Goal: Information Seeking & Learning: Learn about a topic

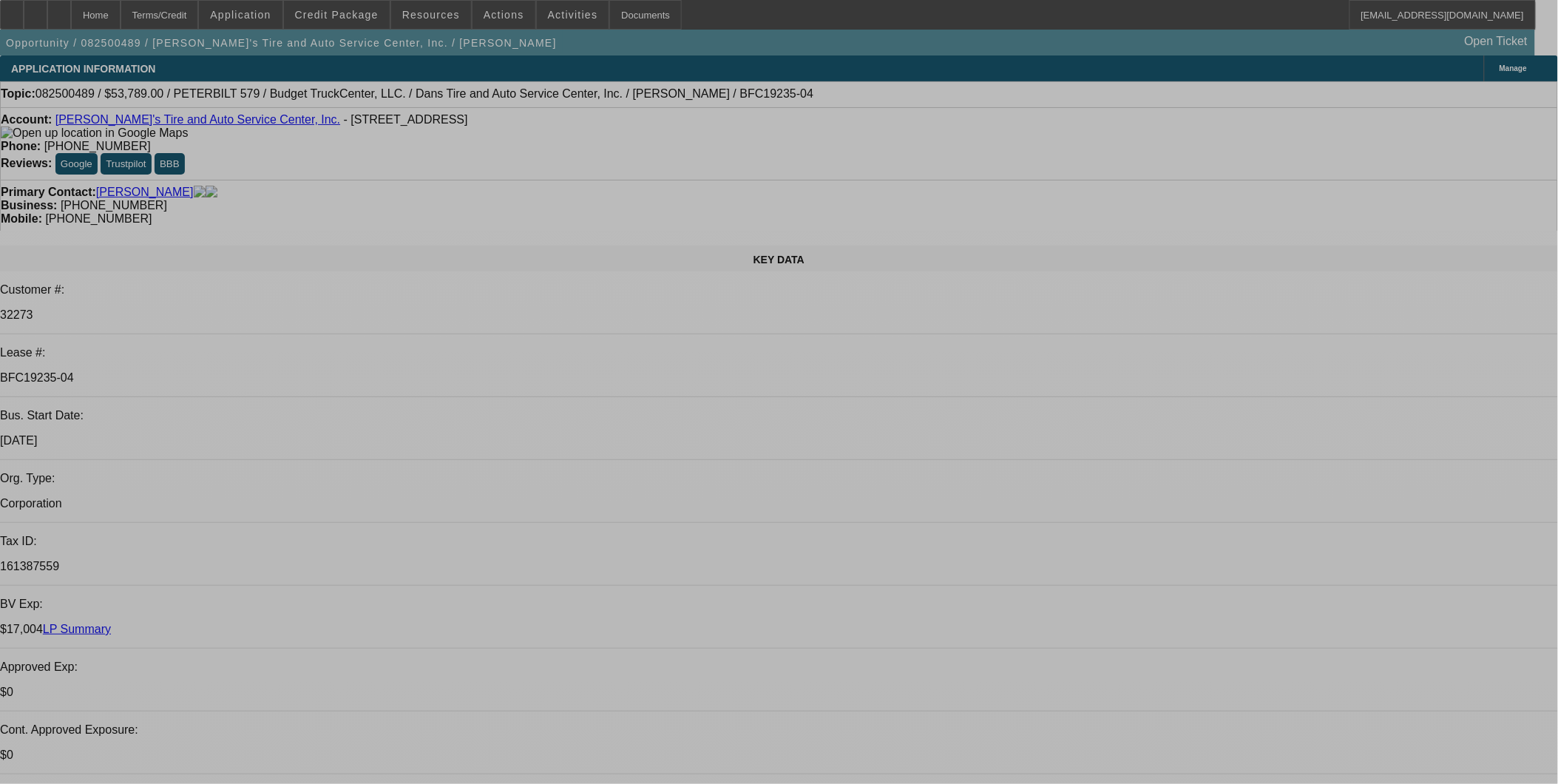
select select "0"
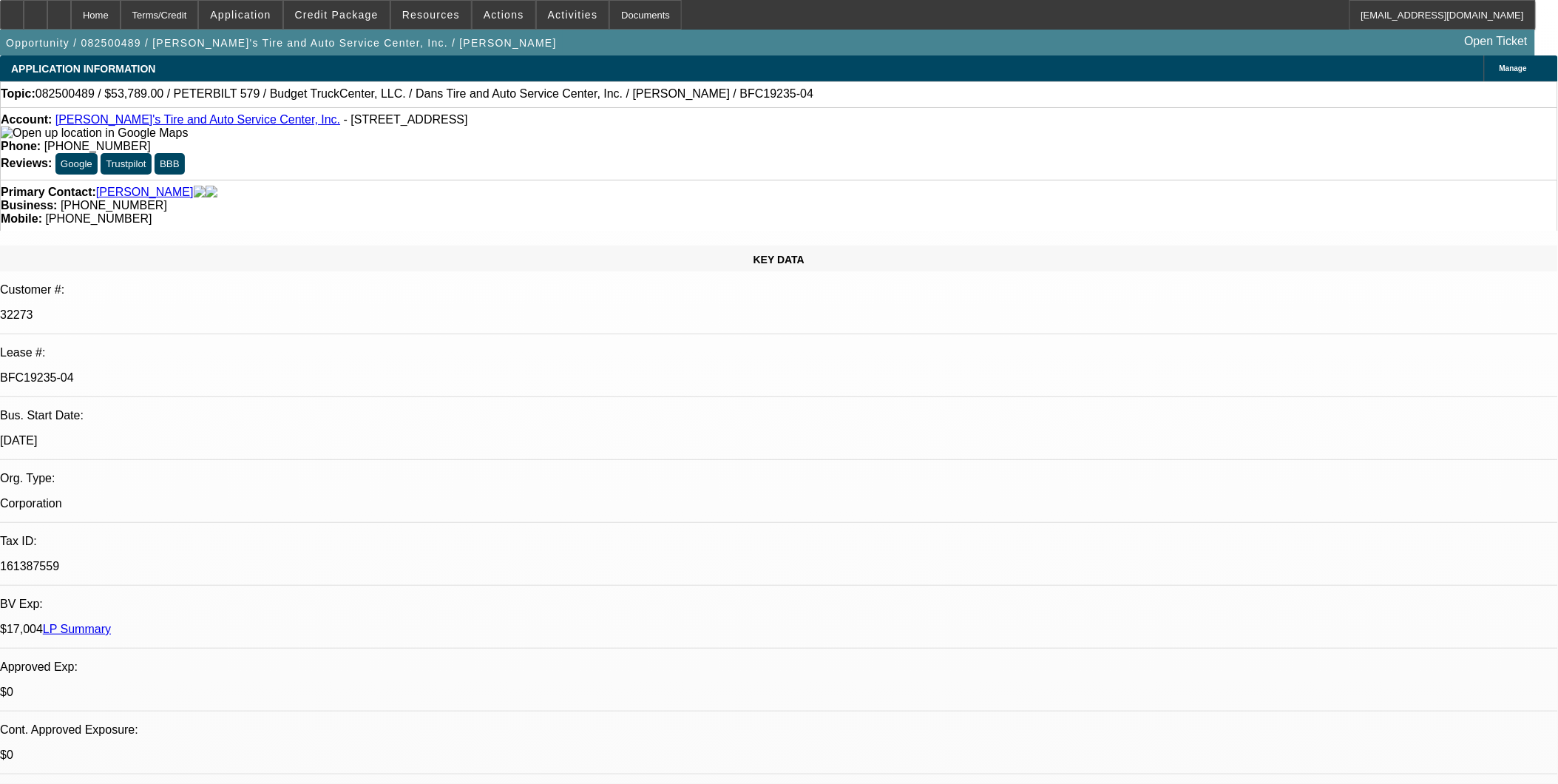
select select "0"
select select "0.1"
select select "0"
select select "0.1"
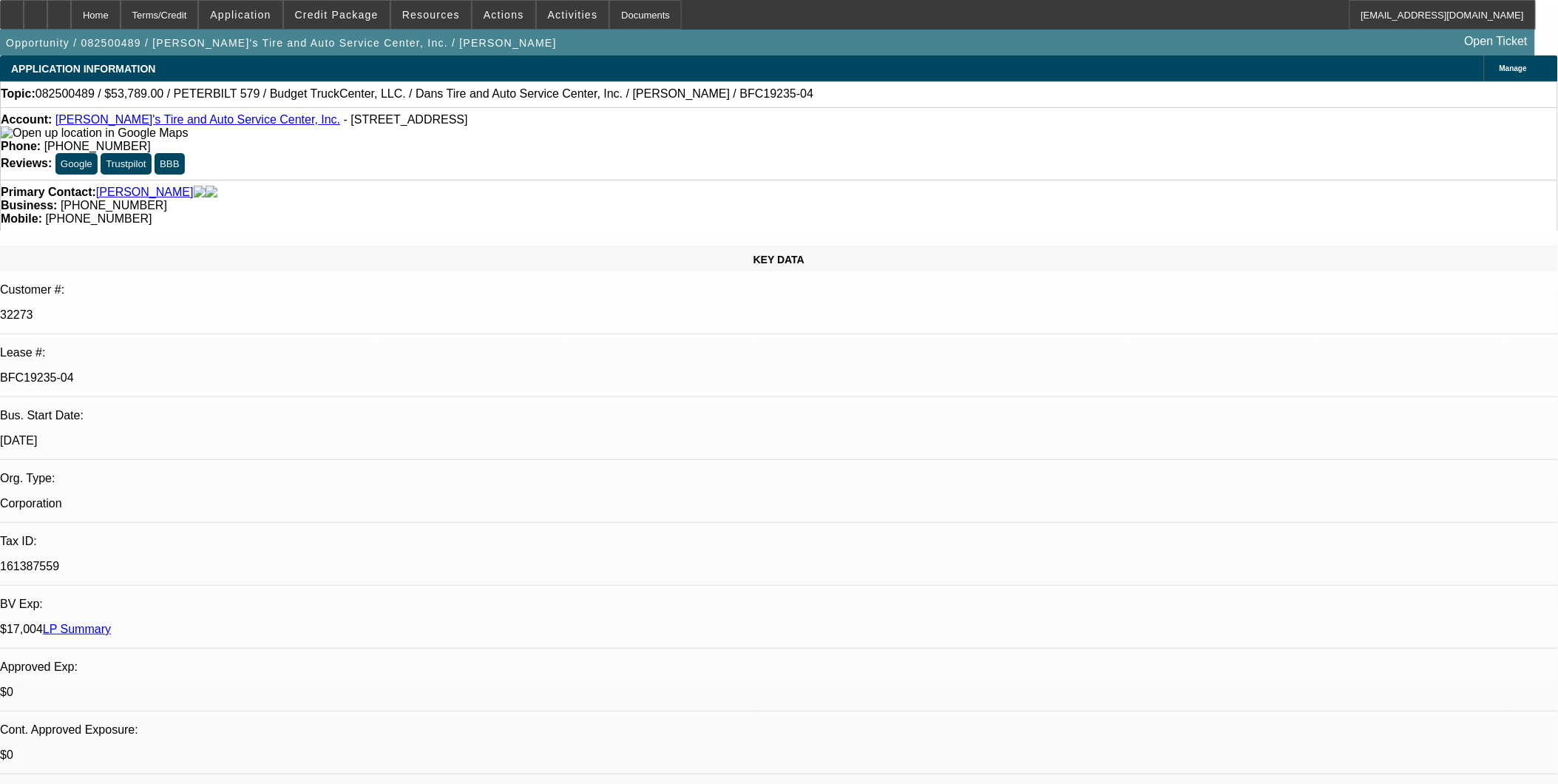
select select "0"
select select "0.1"
select select "0"
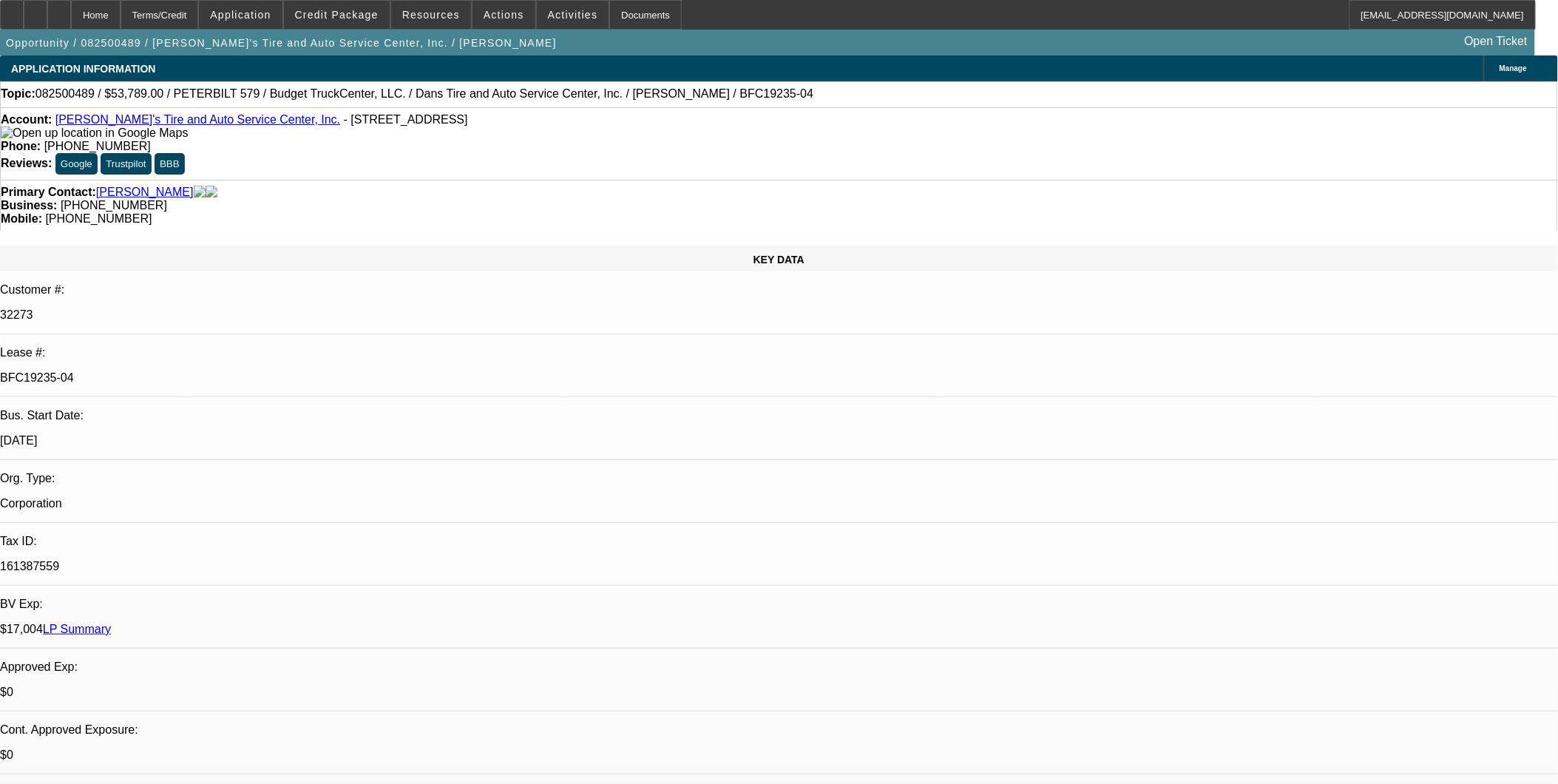
select select "0.1"
select select "1"
select select "3"
select select "4"
select select "1"
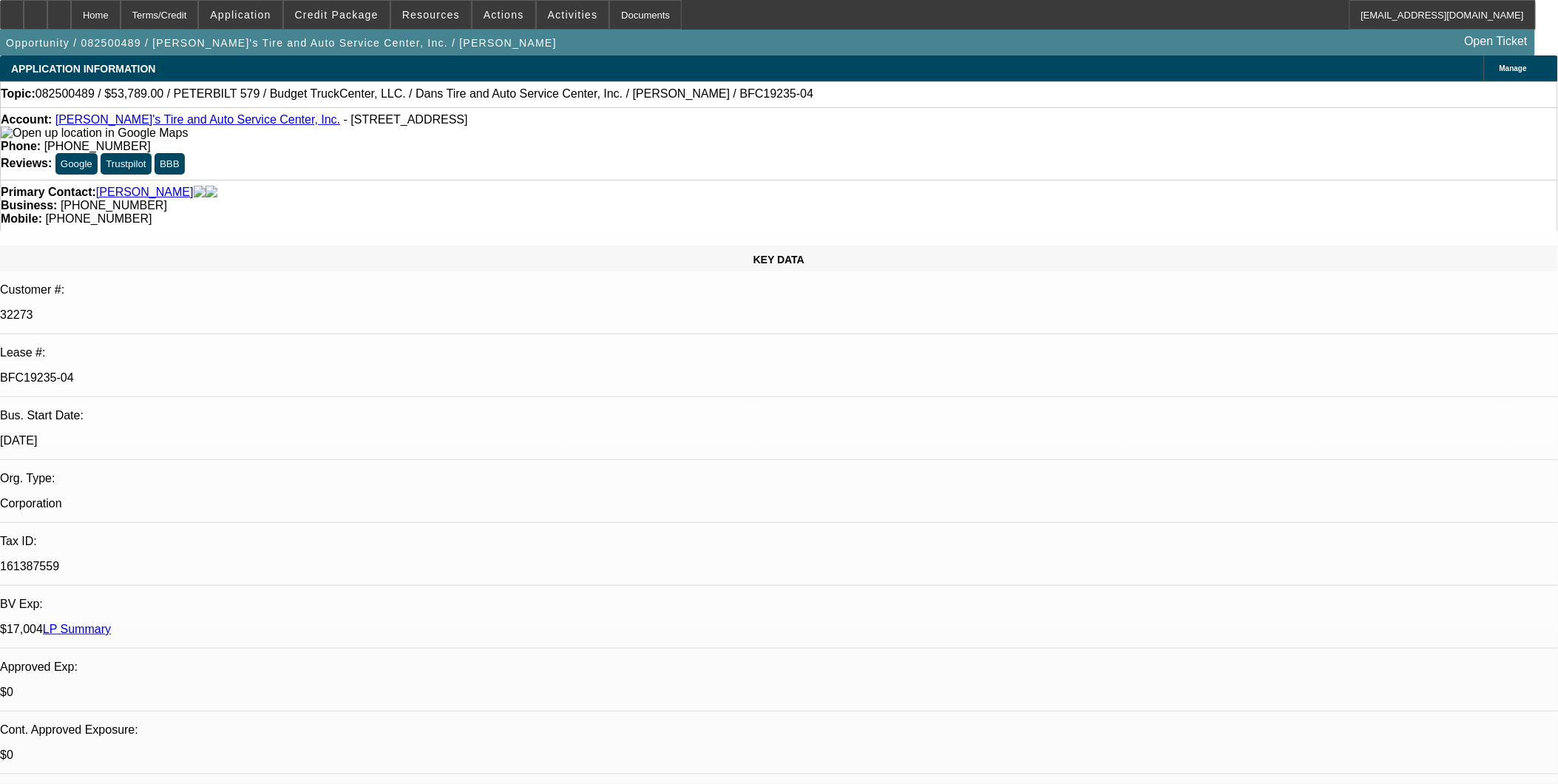
select select "3"
select select "4"
select select "1"
select select "3"
select select "4"
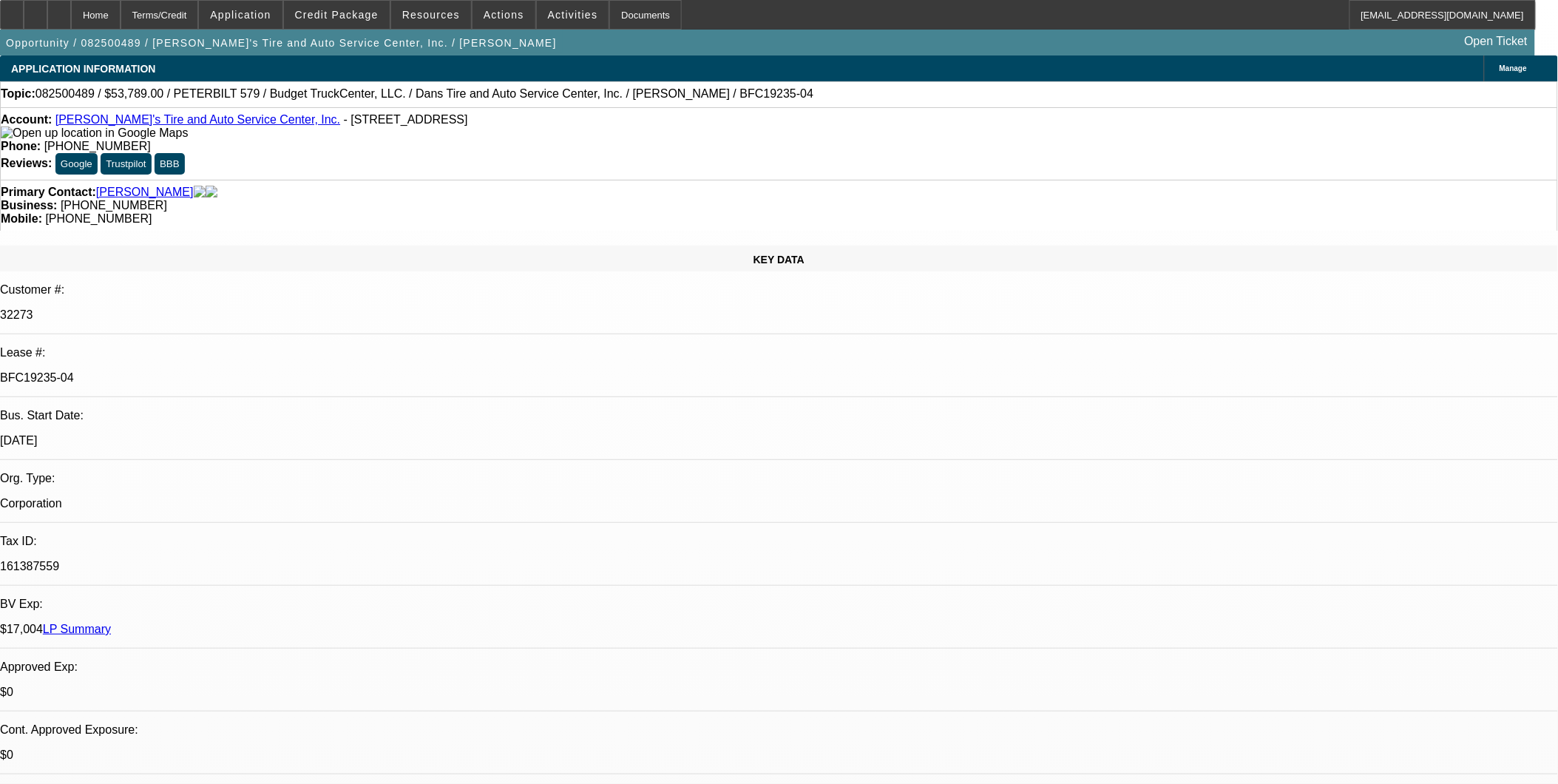
select select "1"
select select "3"
select select "4"
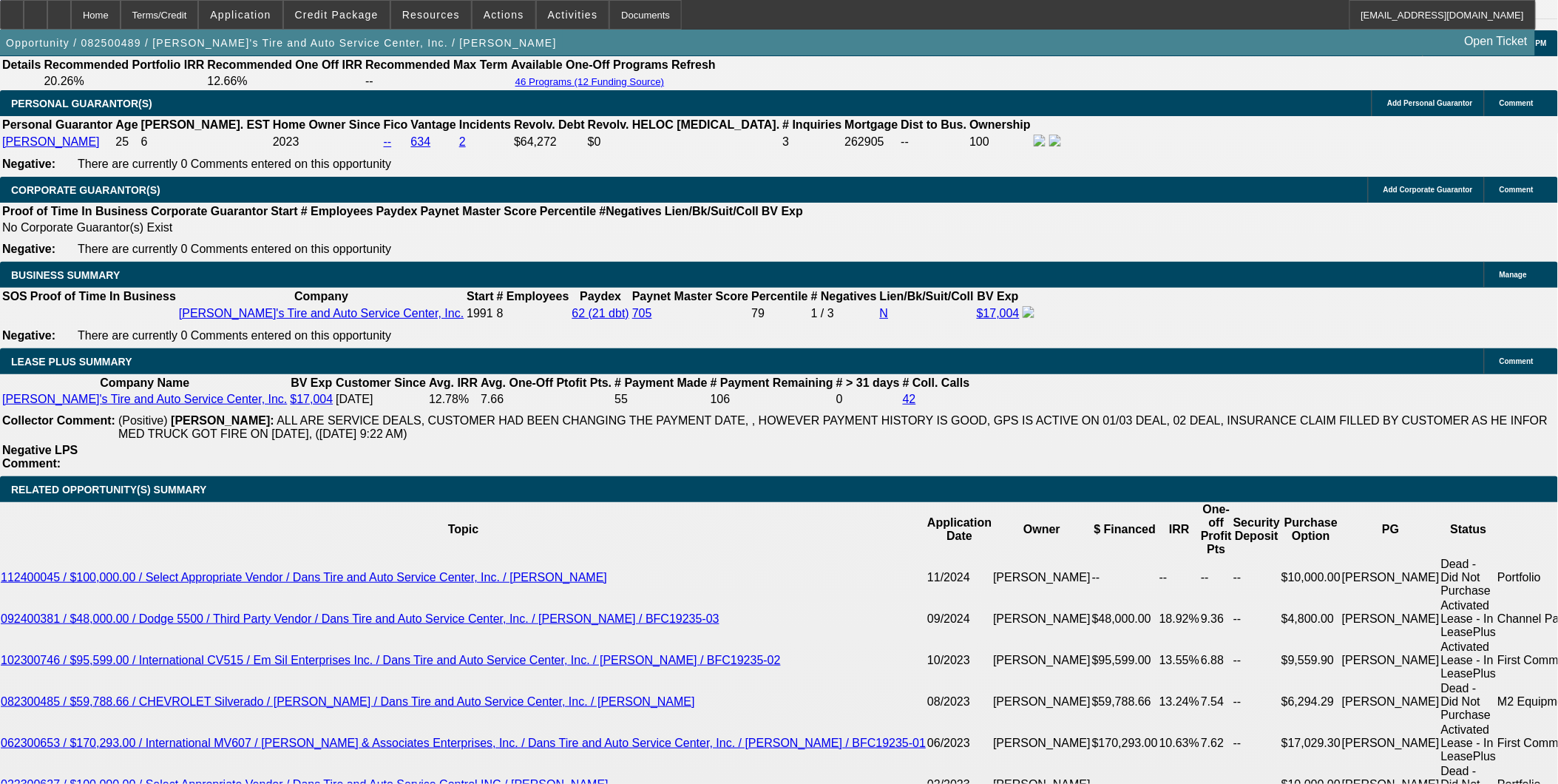
scroll to position [2135, 0]
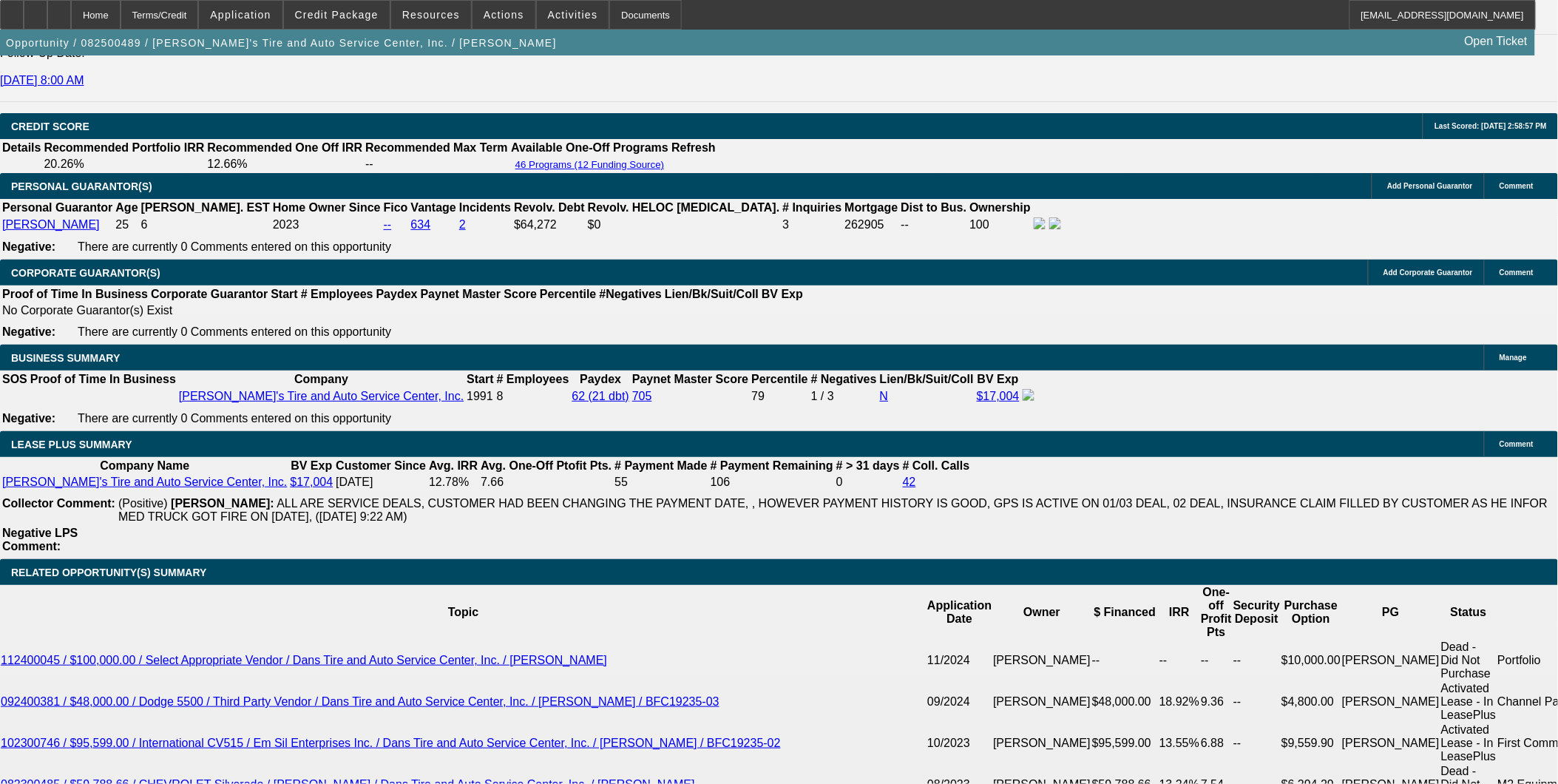
select select "0"
select select "3"
select select "0.1"
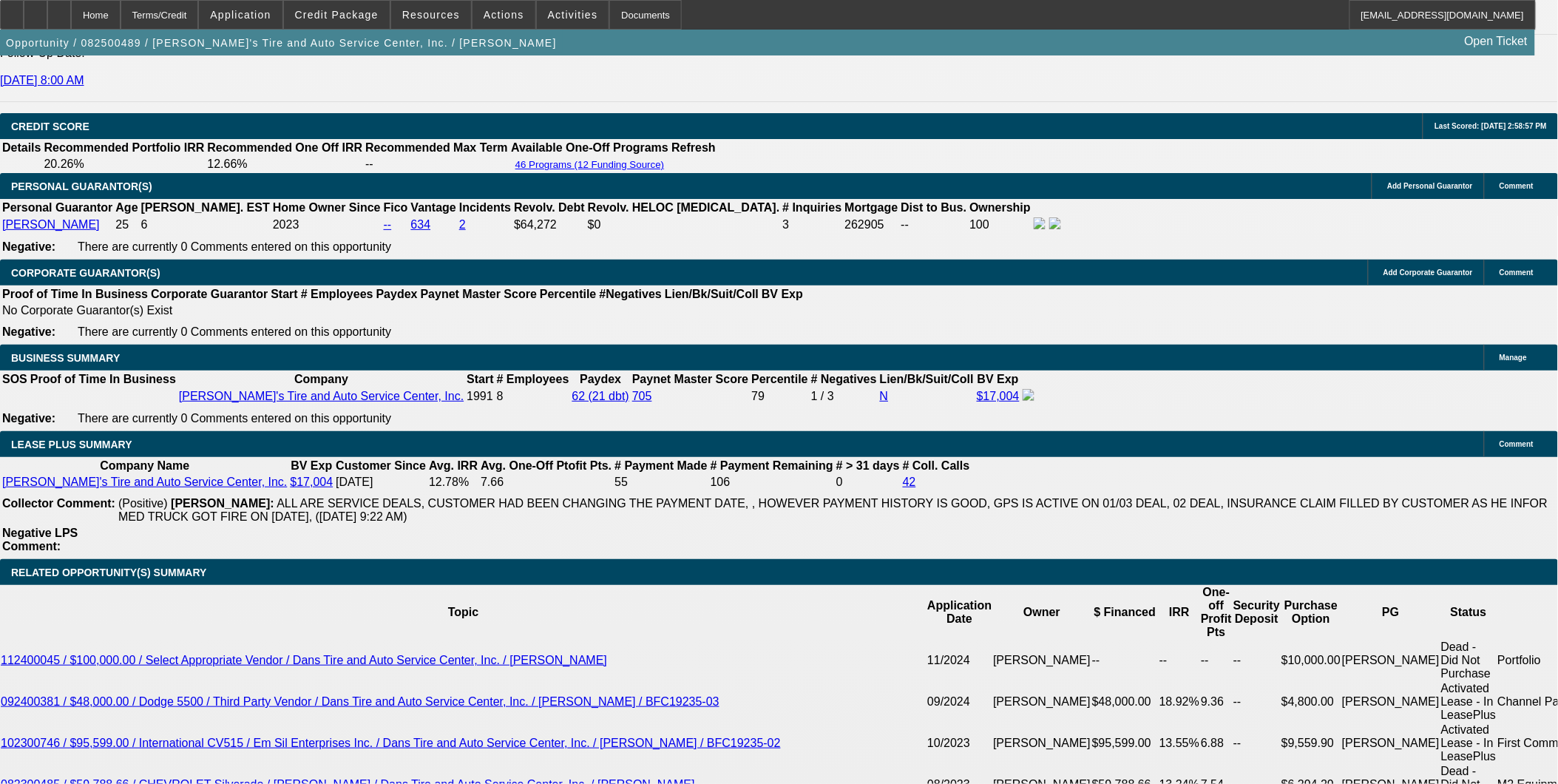
select select "4"
select select "0"
select select "3"
select select "0.1"
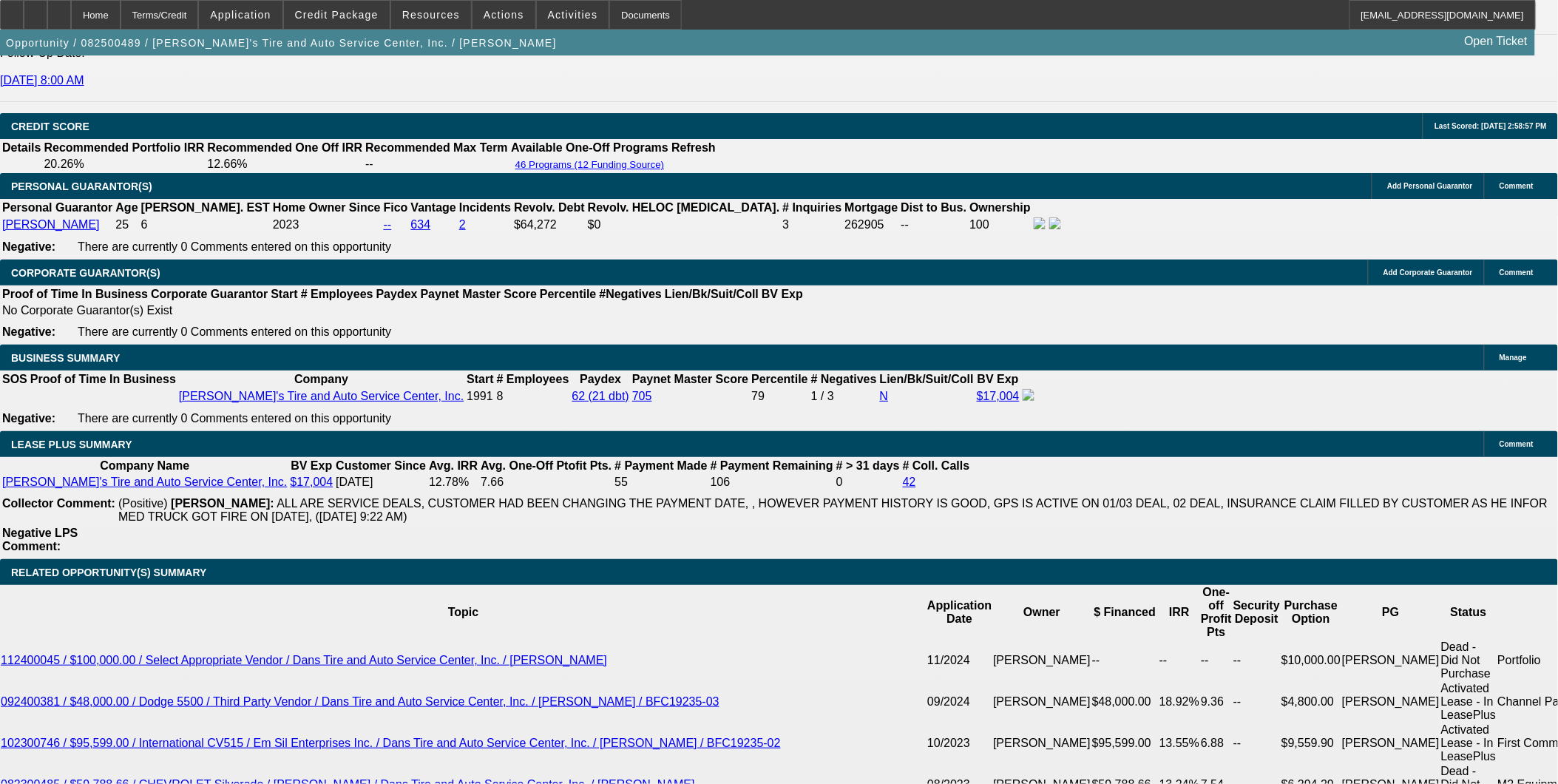
select select "4"
select select "0"
select select "3"
select select "0.1"
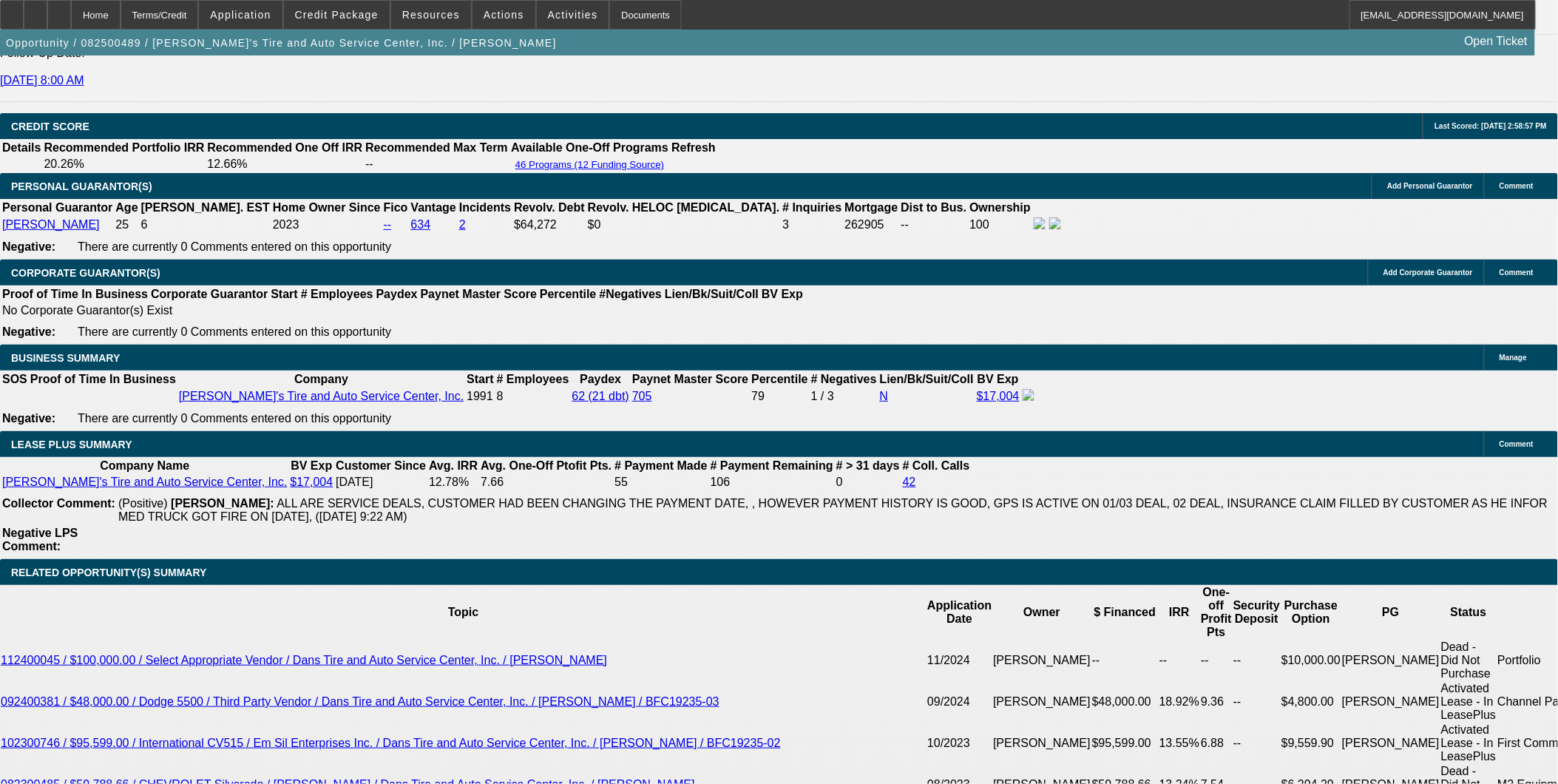
select select "4"
select select "0"
select select "3"
select select "0.1"
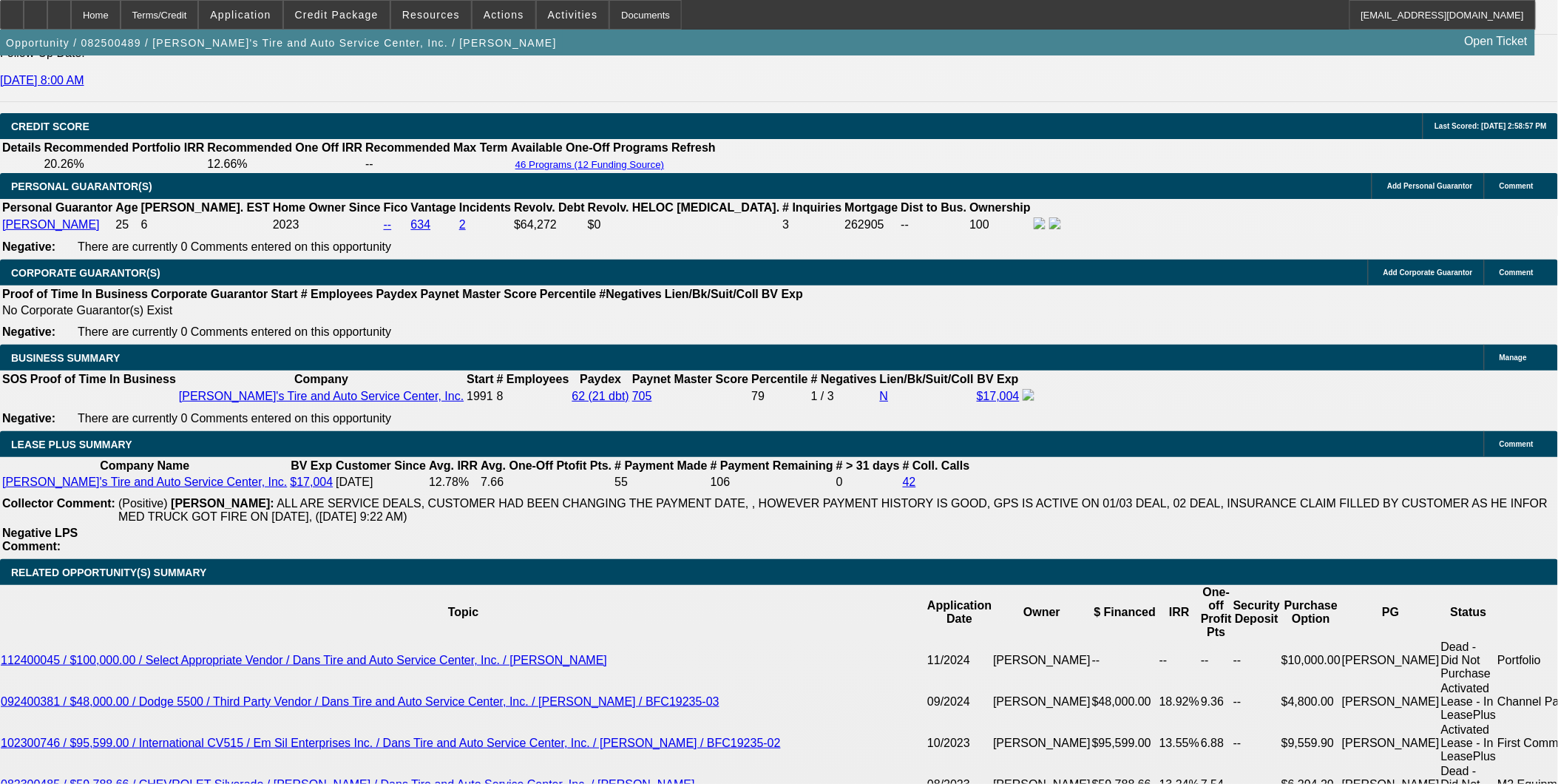
select select "4"
select select "0"
select select "3"
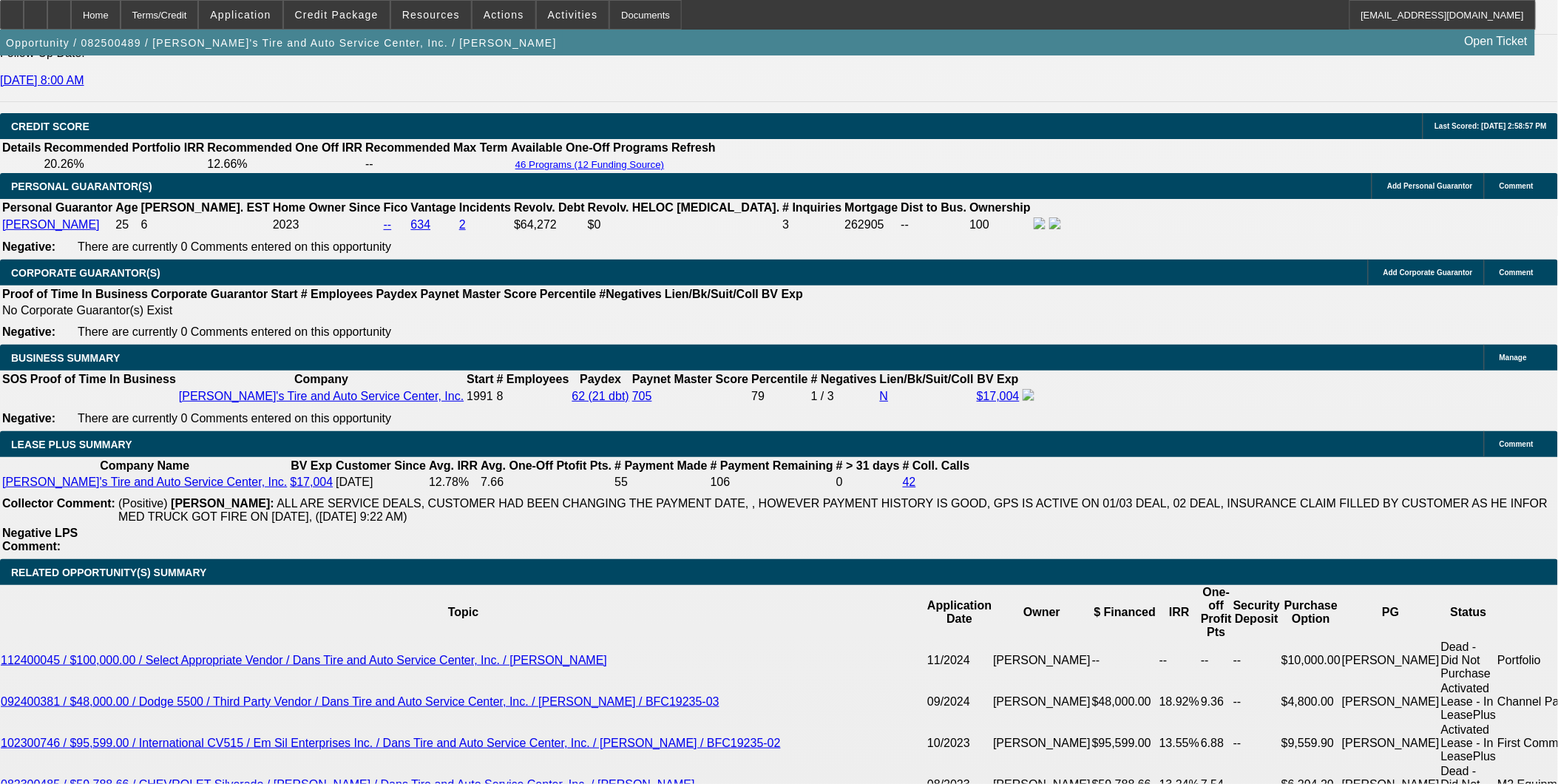
select select "0.1"
select select "4"
select select "0"
select select "3"
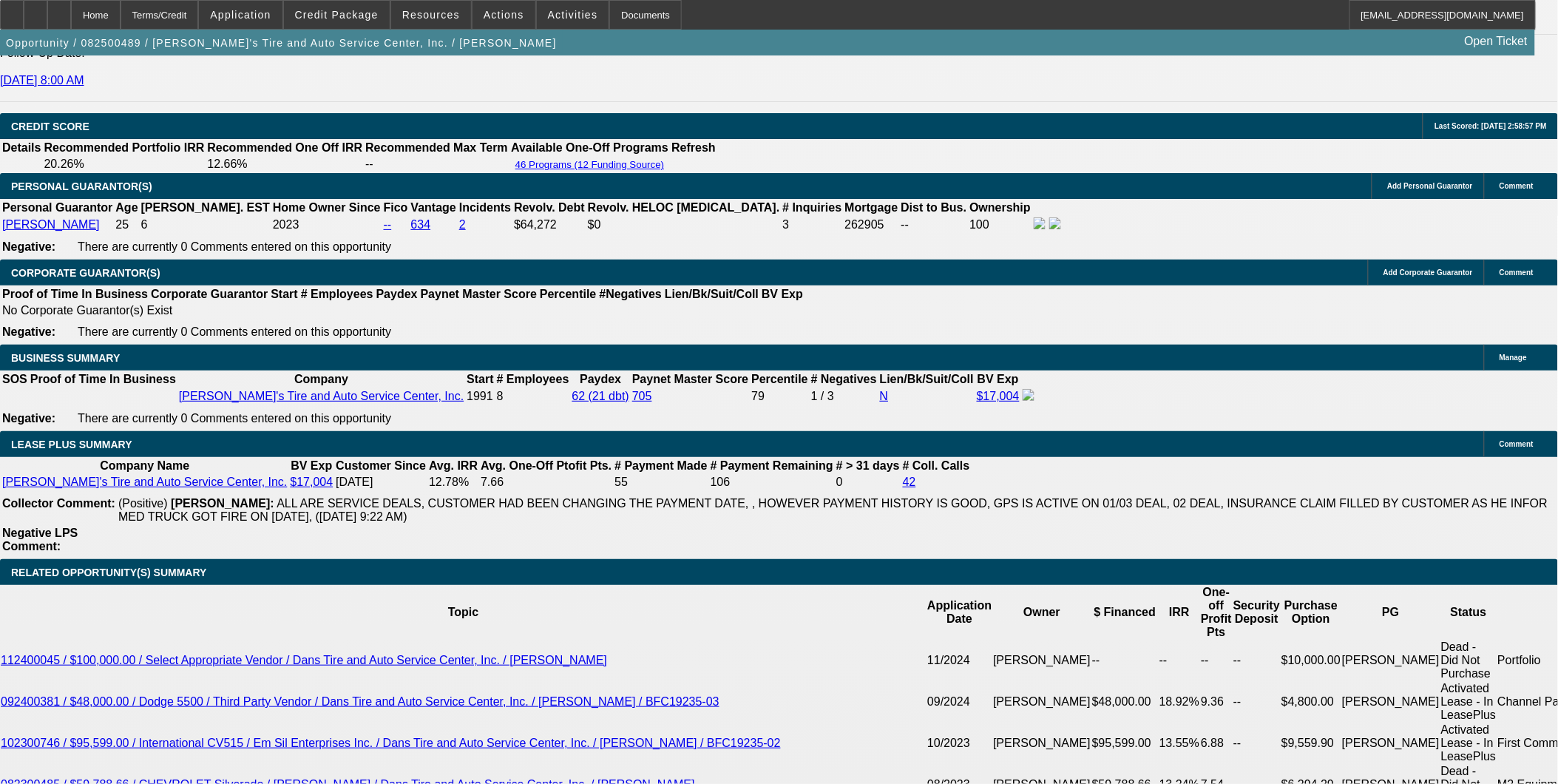
select select "0.1"
select select "4"
select select "0"
select select "3"
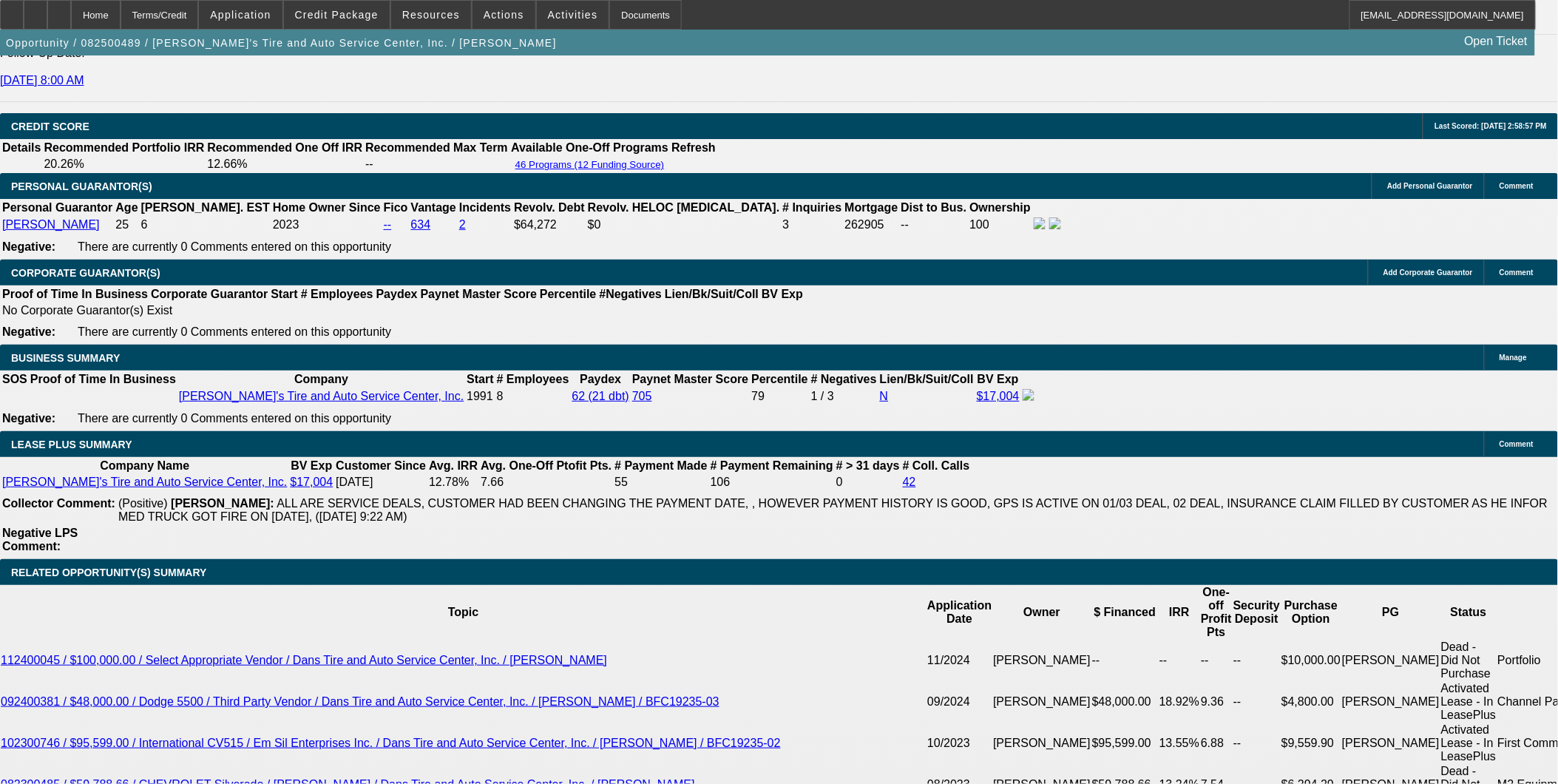
select select "0.1"
select select "4"
select select "0"
select select "3"
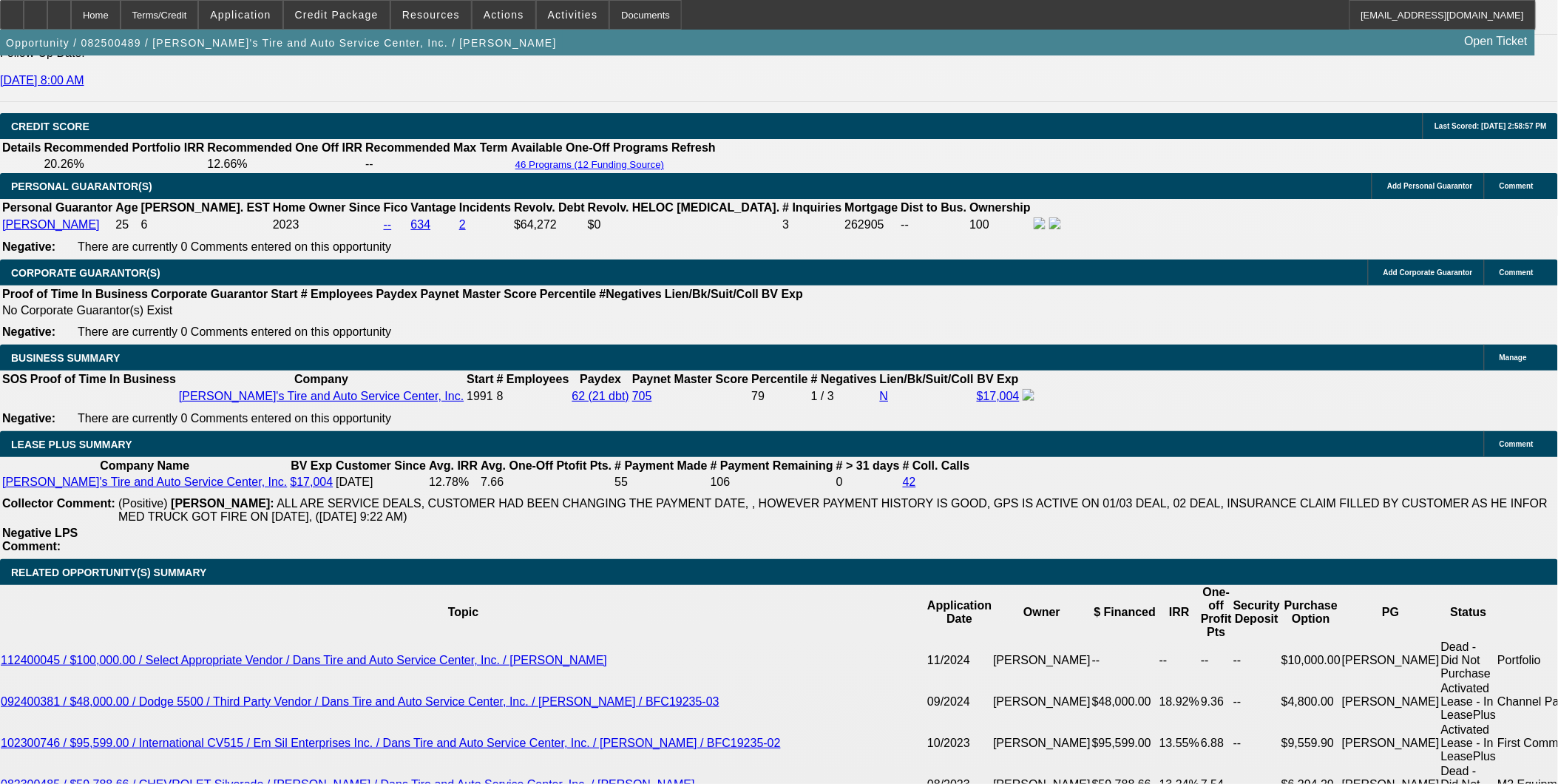
select select "0.1"
select select "4"
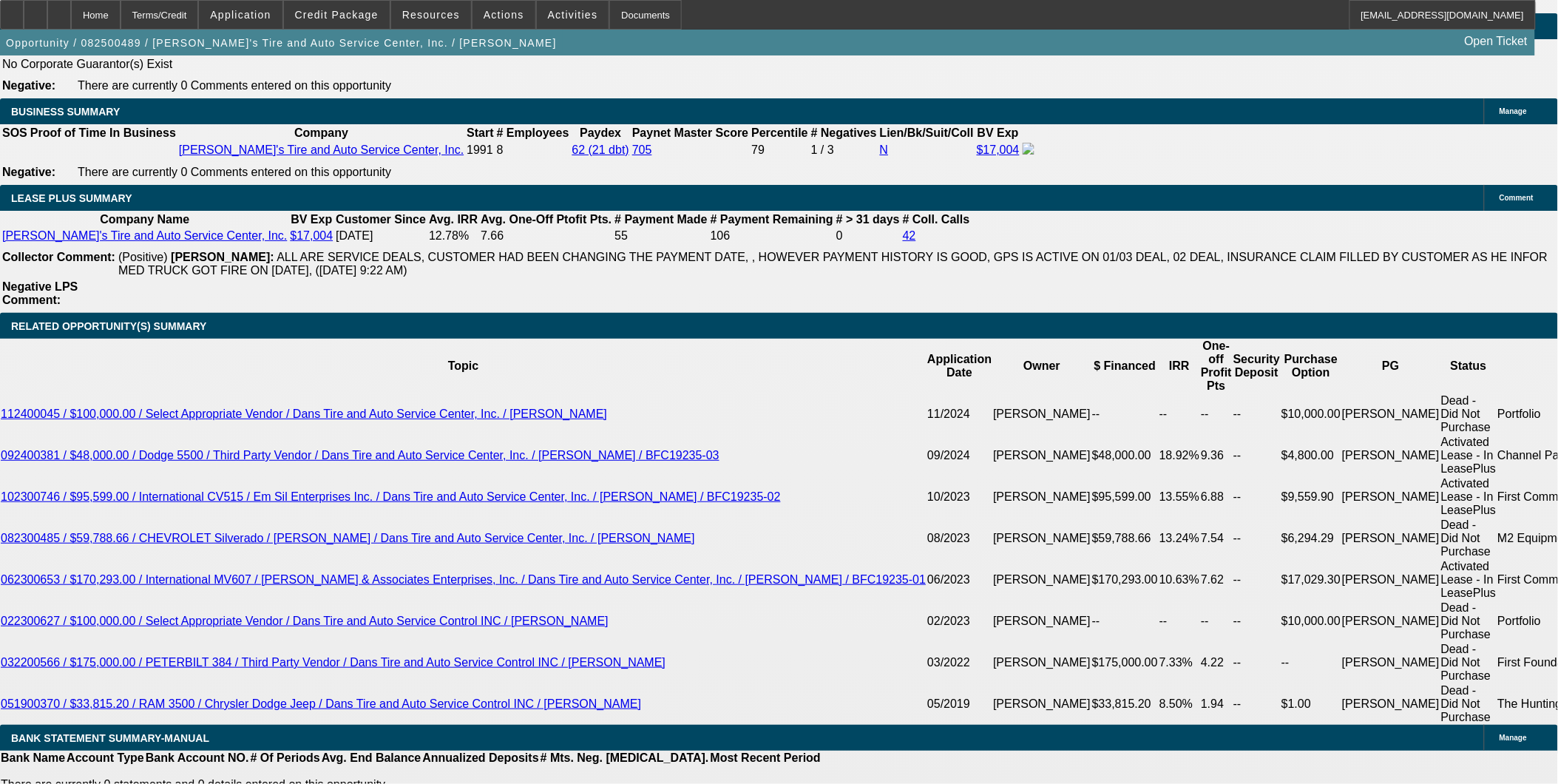
scroll to position [2382, 0]
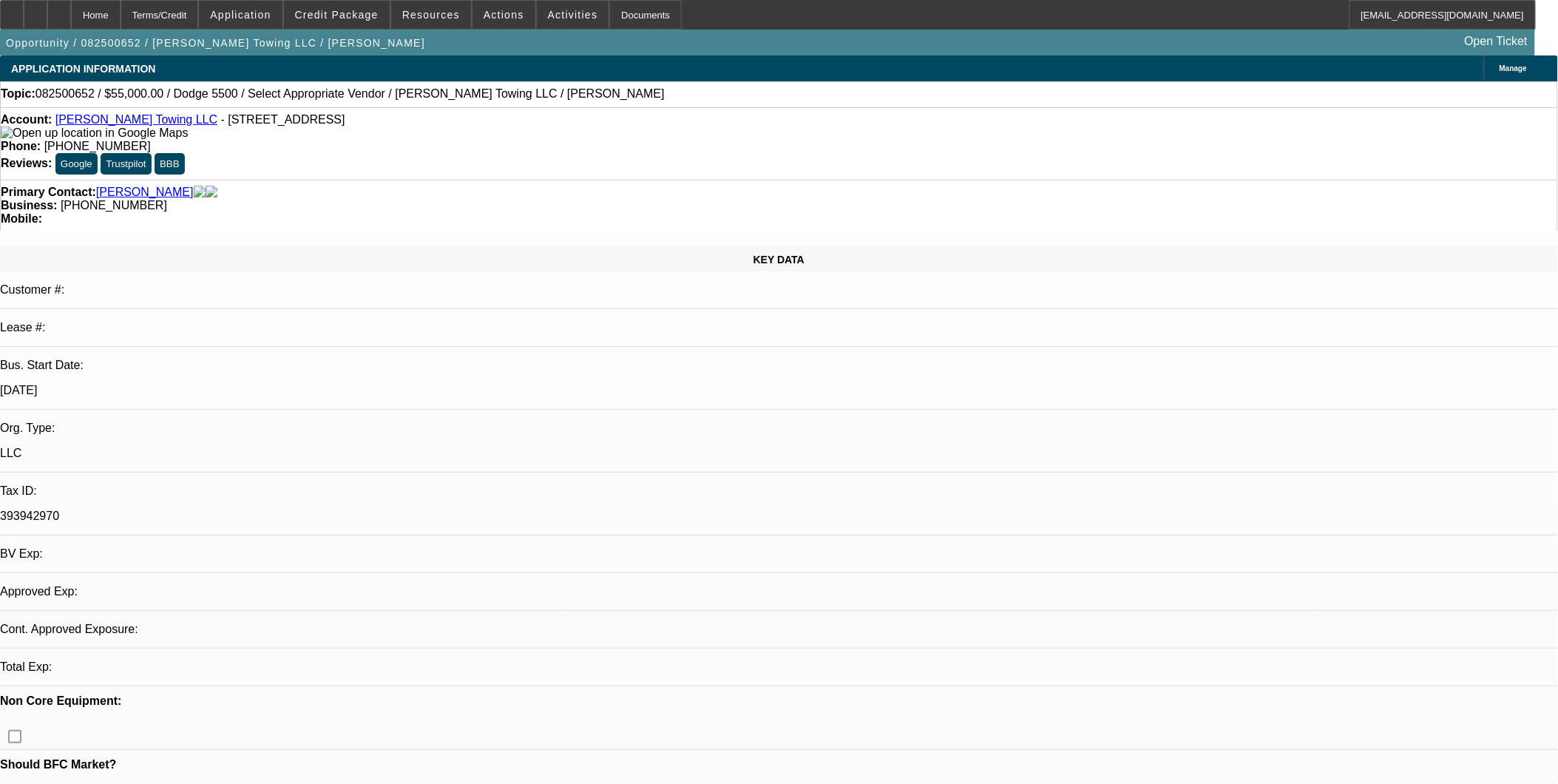
select select "0"
select select "2"
select select "0.1"
select select "1"
select select "2"
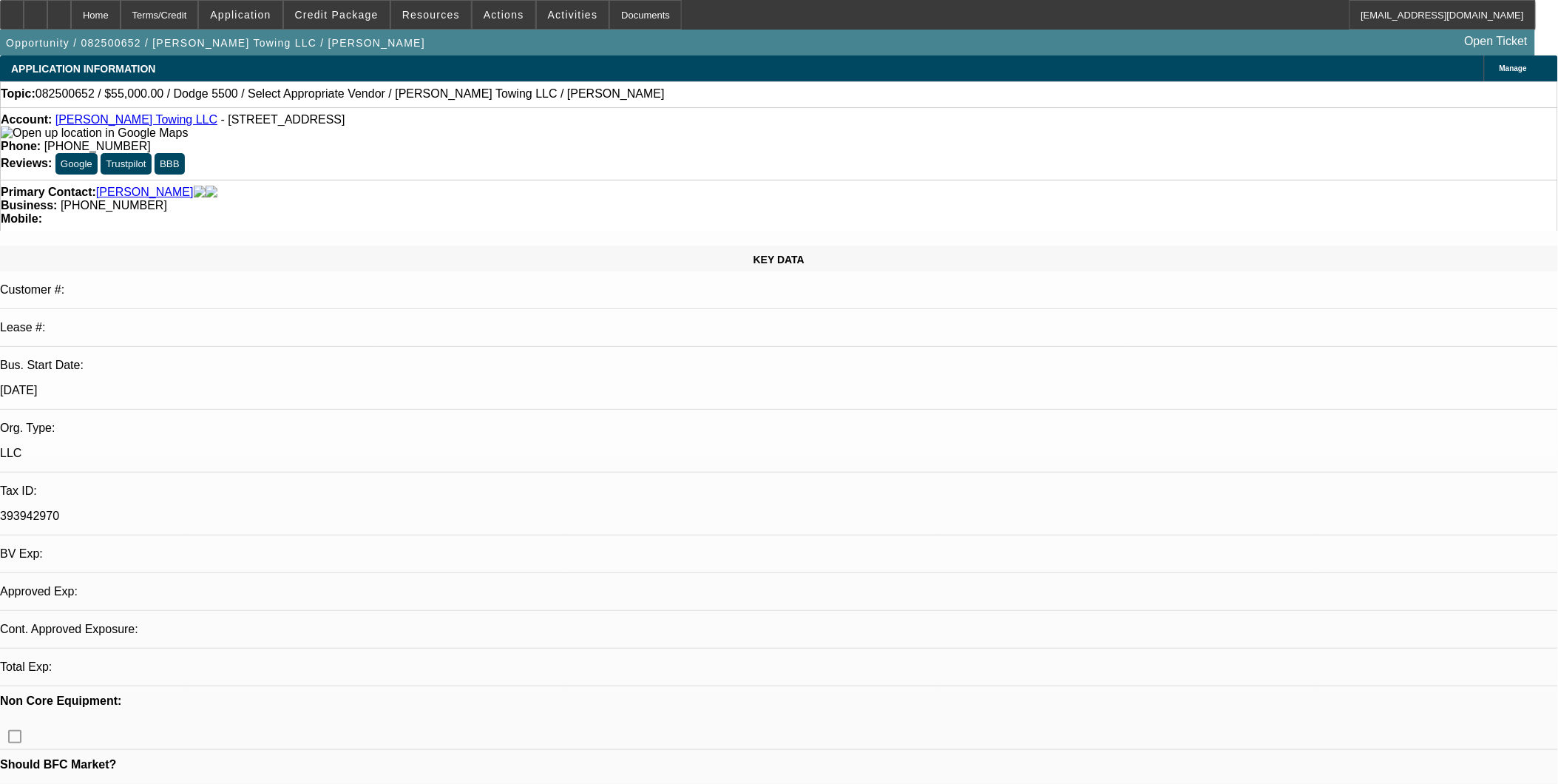
select select "4"
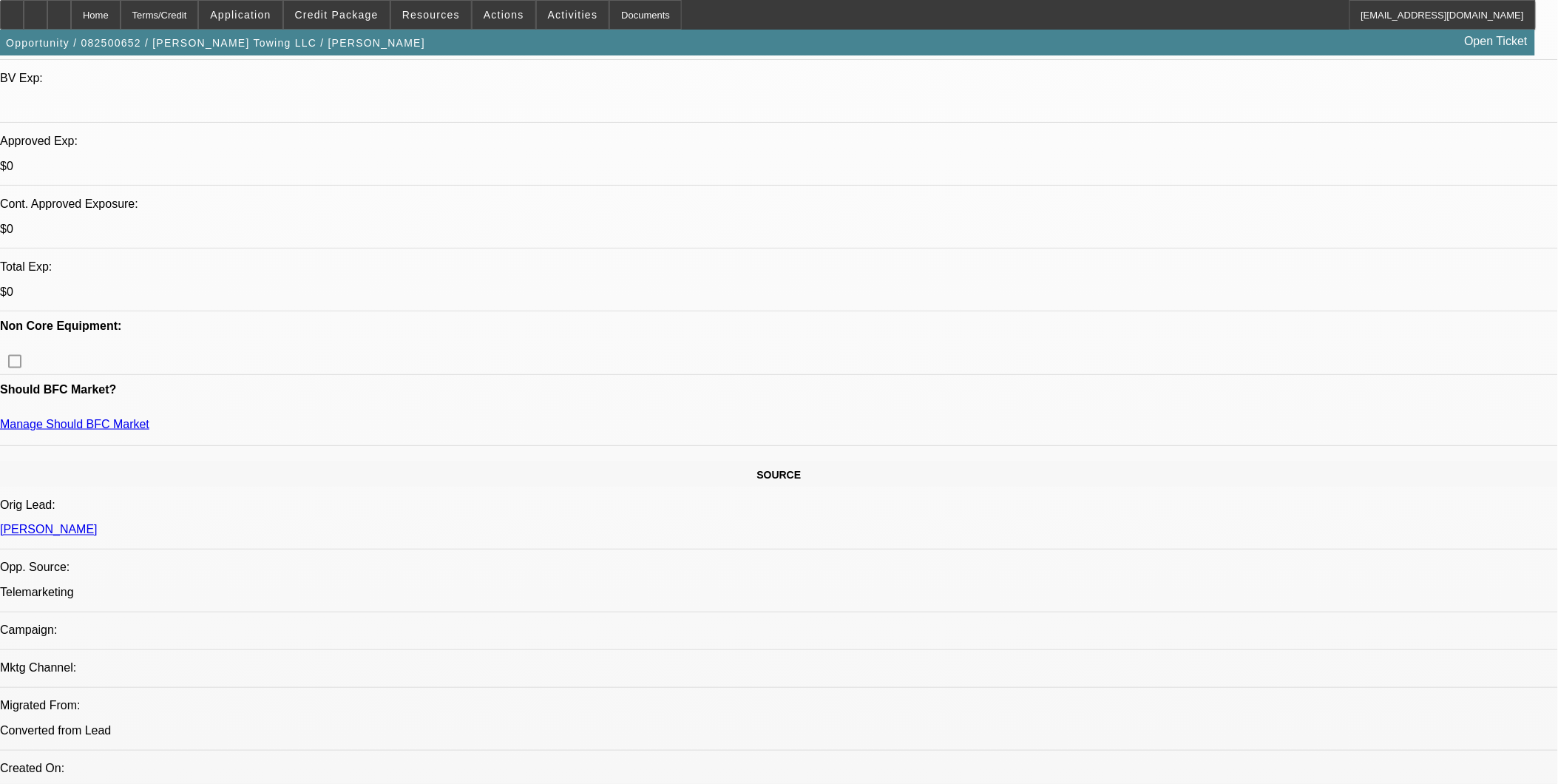
scroll to position [492, 0]
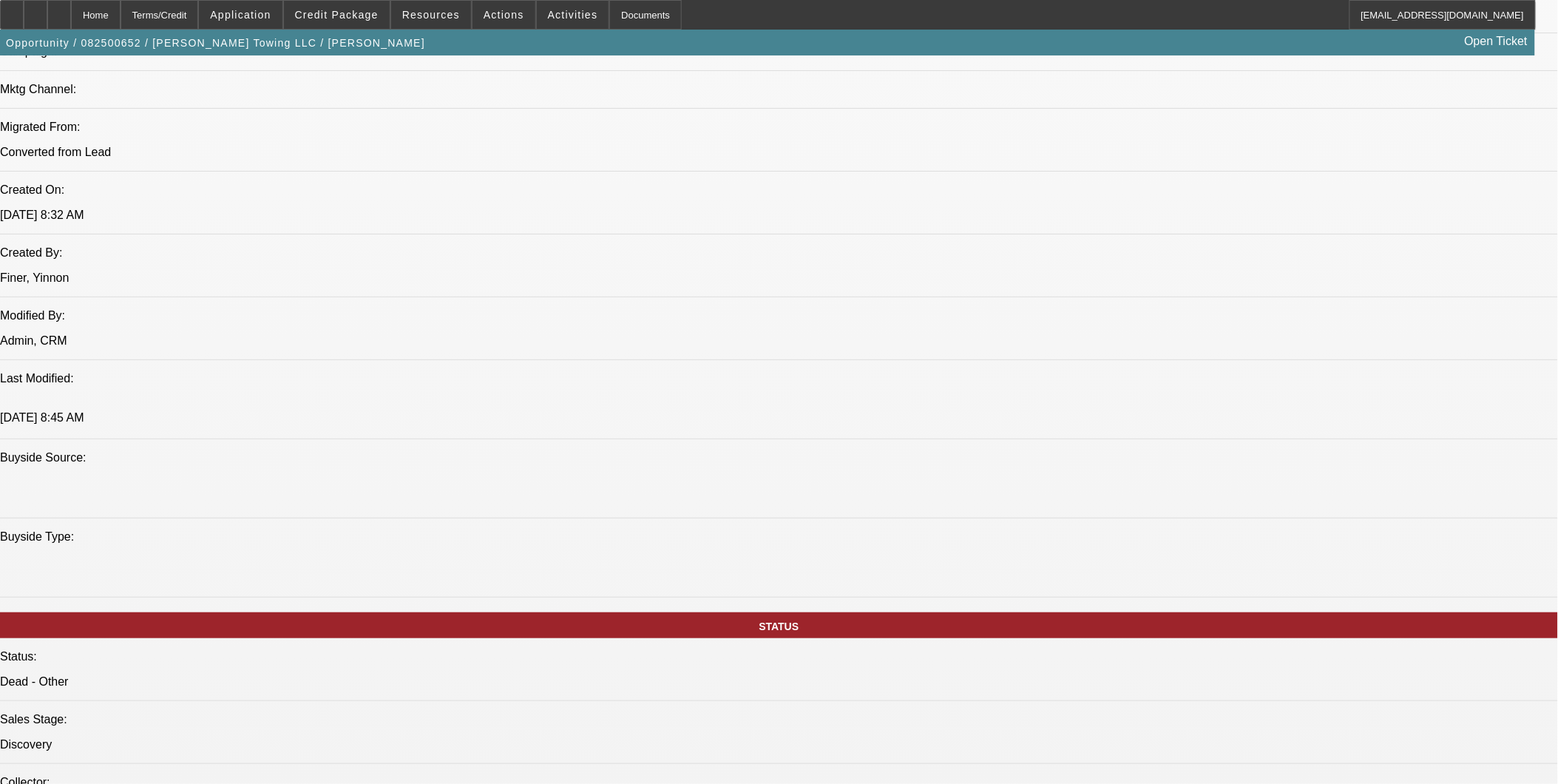
scroll to position [1068, 0]
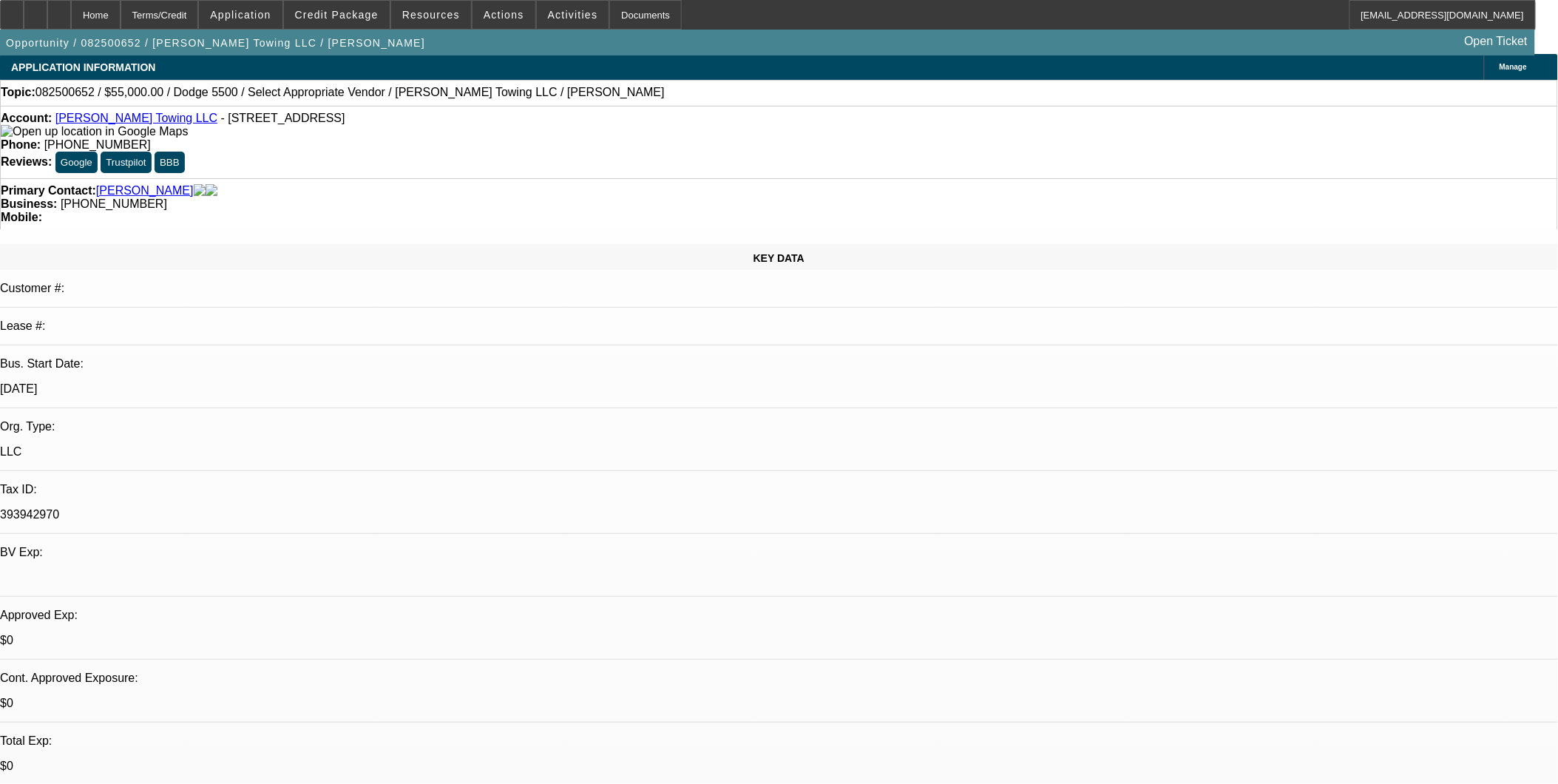
scroll to position [0, 0]
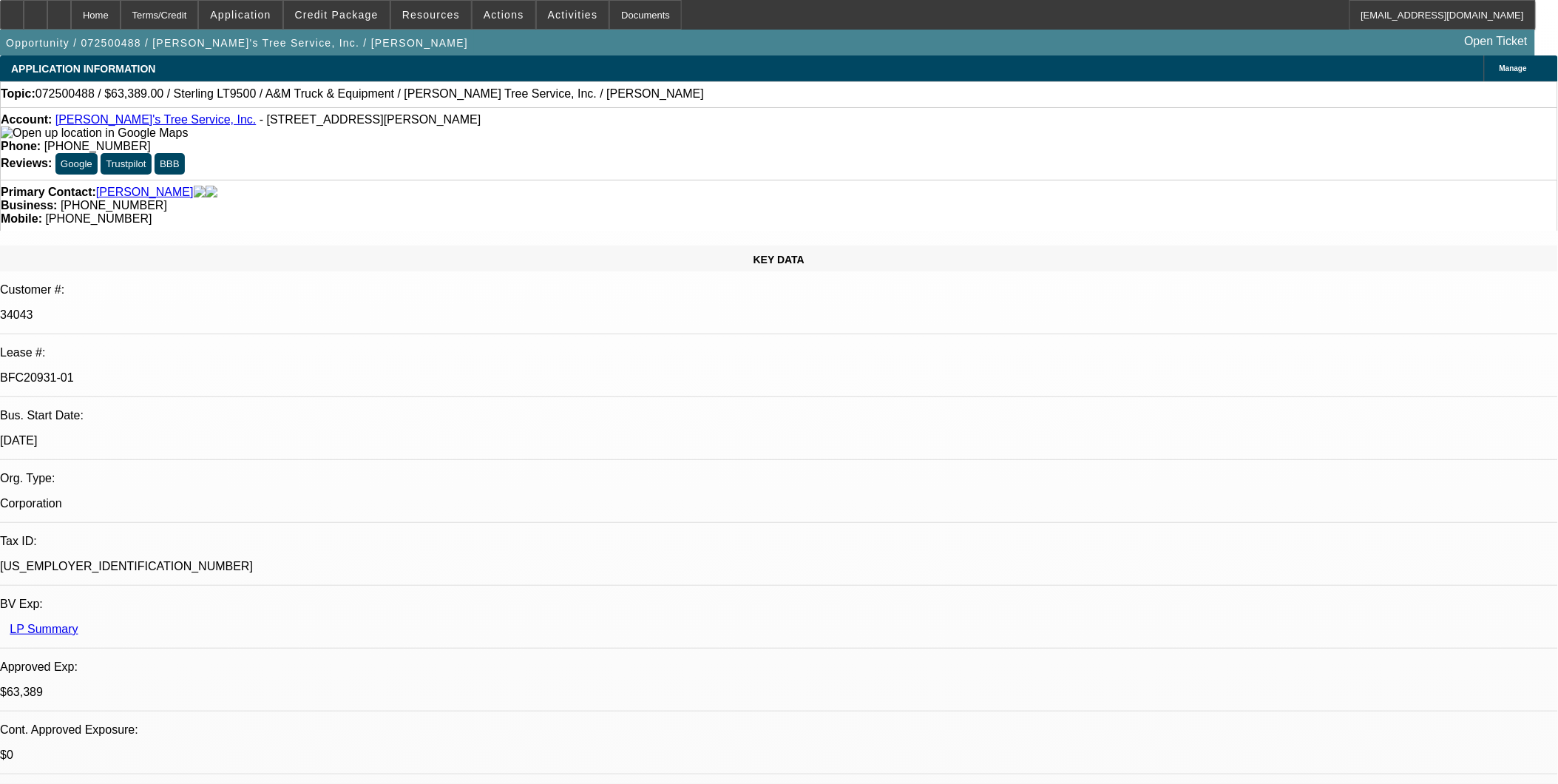
select select "0"
select select "2"
select select "0.1"
select select "0"
select select "2"
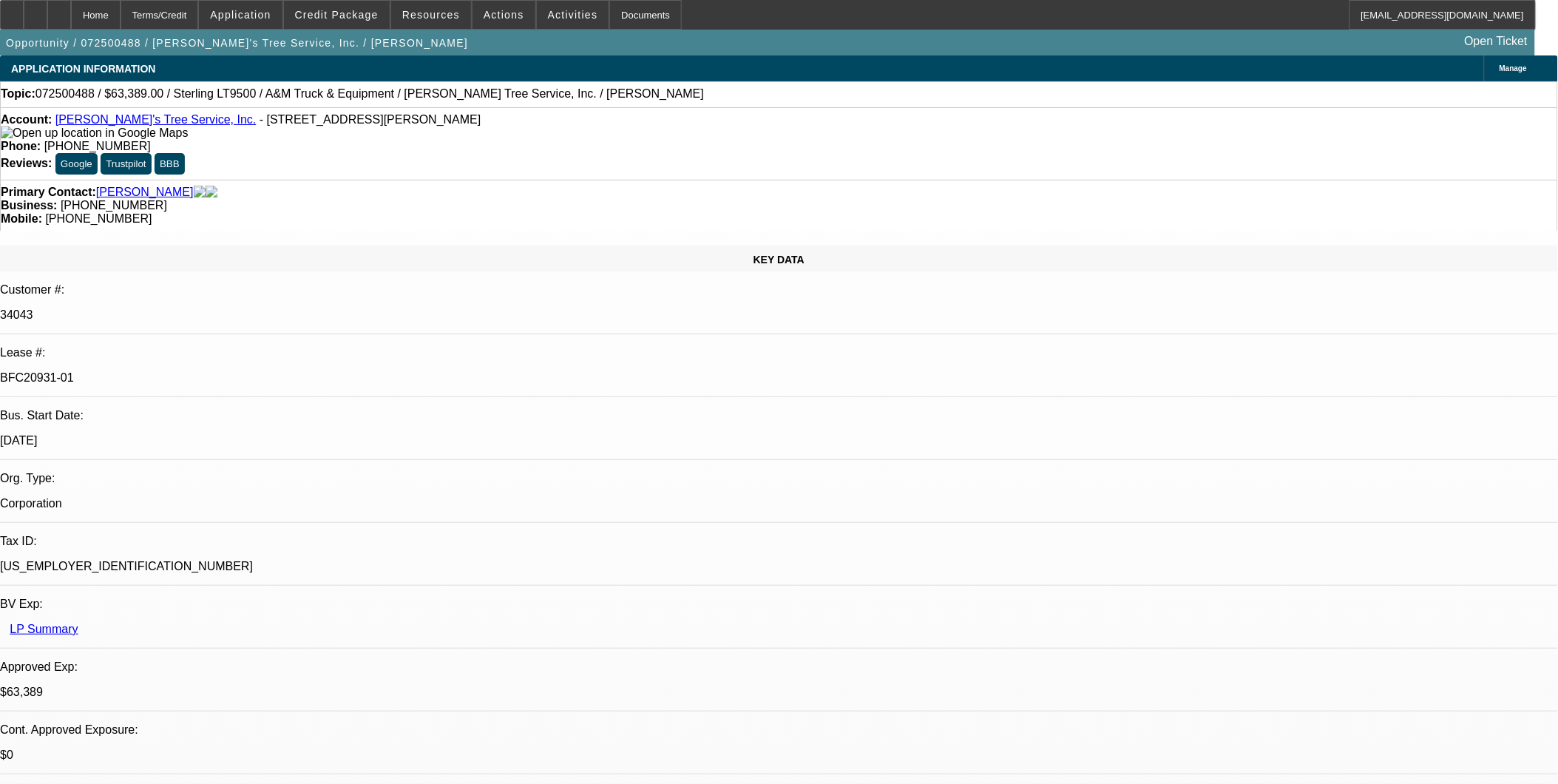
select select "0.1"
select select "0"
select select "2"
select select "0.1"
select select "0"
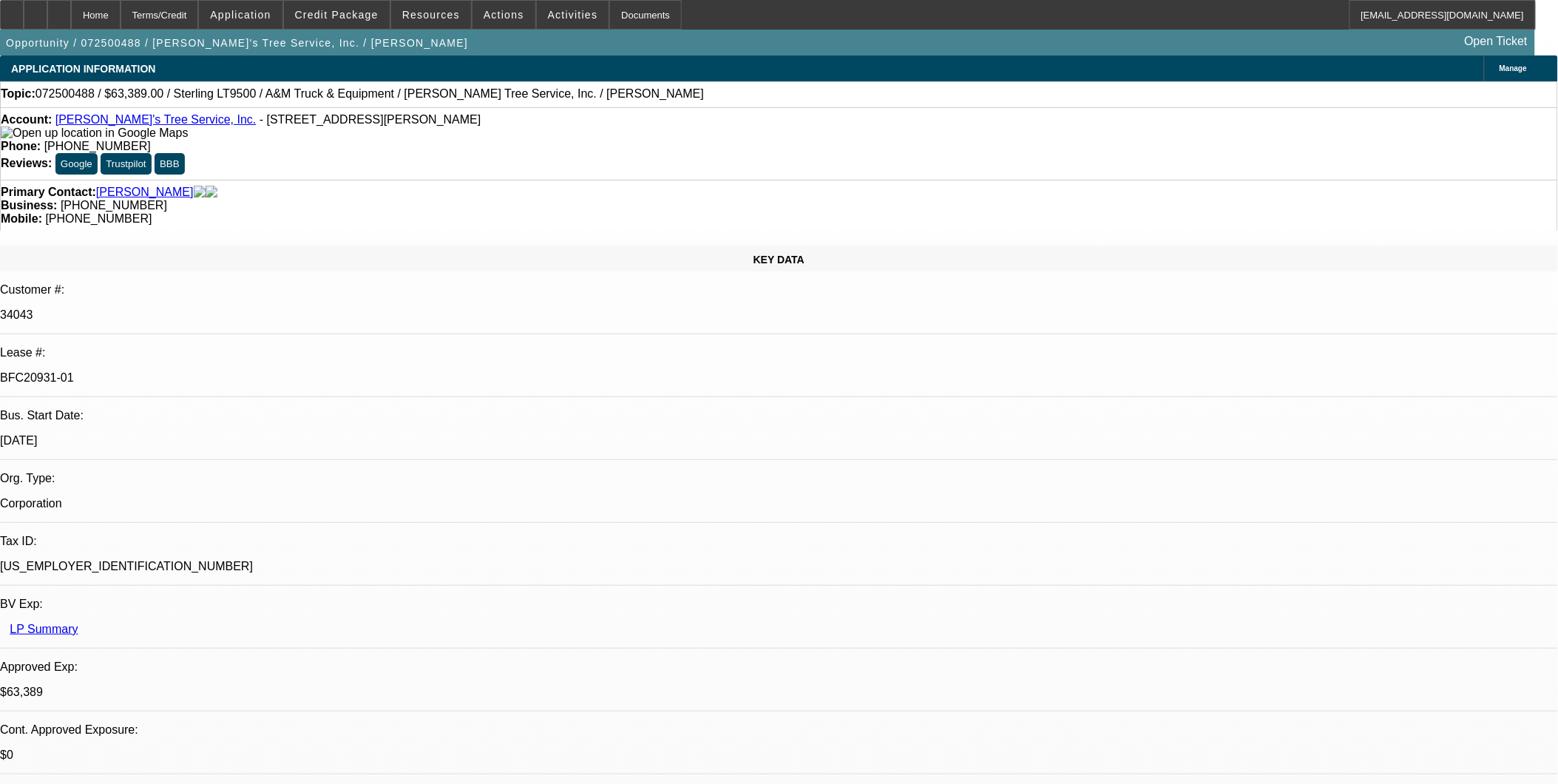
select select "2"
select select "0.1"
select select "1"
select select "2"
select select "4"
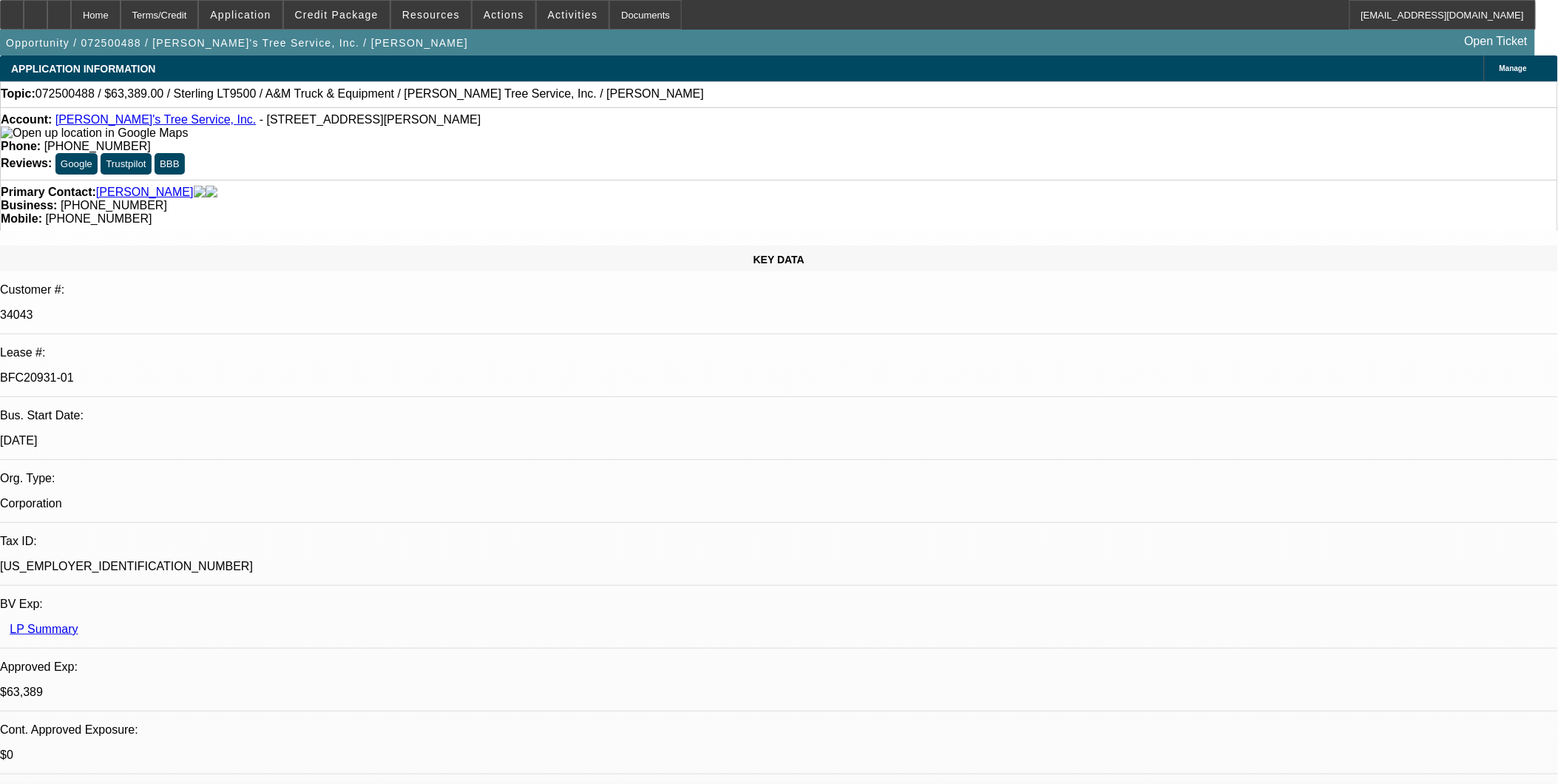
select select "1"
select select "2"
select select "4"
select select "1"
select select "2"
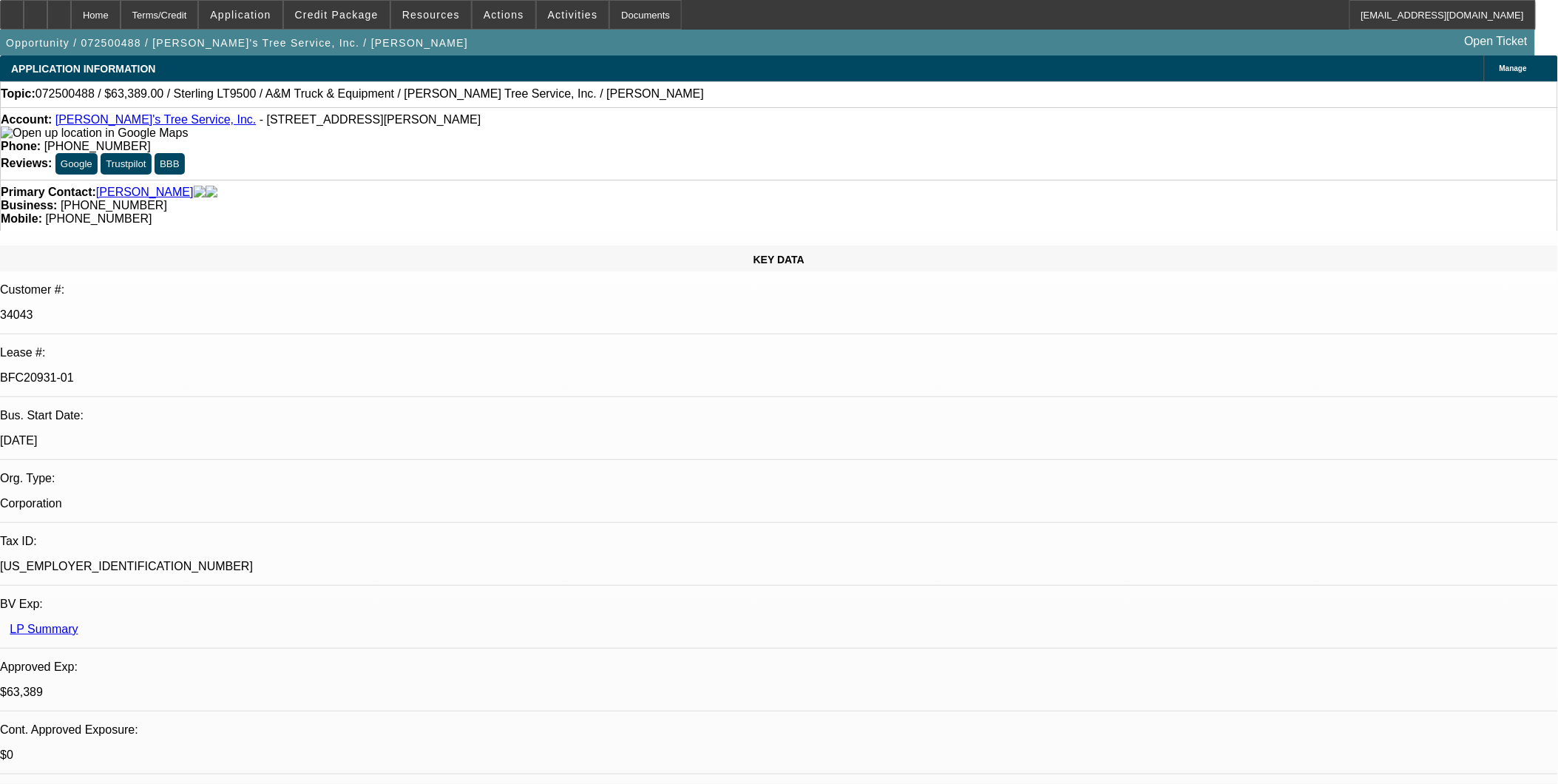
select select "4"
select select "1"
select select "2"
select select "4"
click at [136, 122] on link "Lil Robert's Tree Service, Inc." at bounding box center [156, 118] width 201 height 12
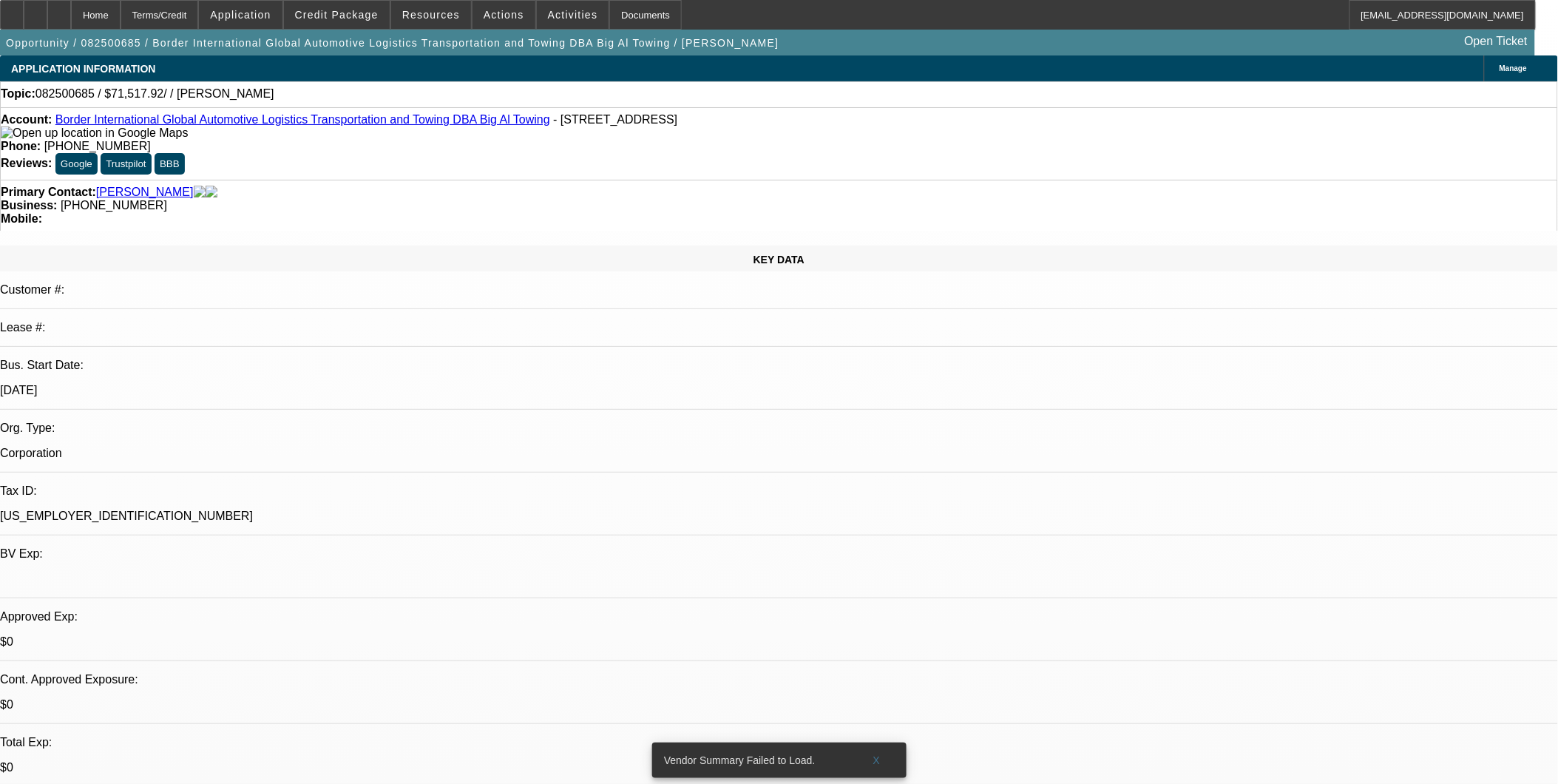
select select "0"
select select "2"
select select "0.1"
select select "1"
select select "2"
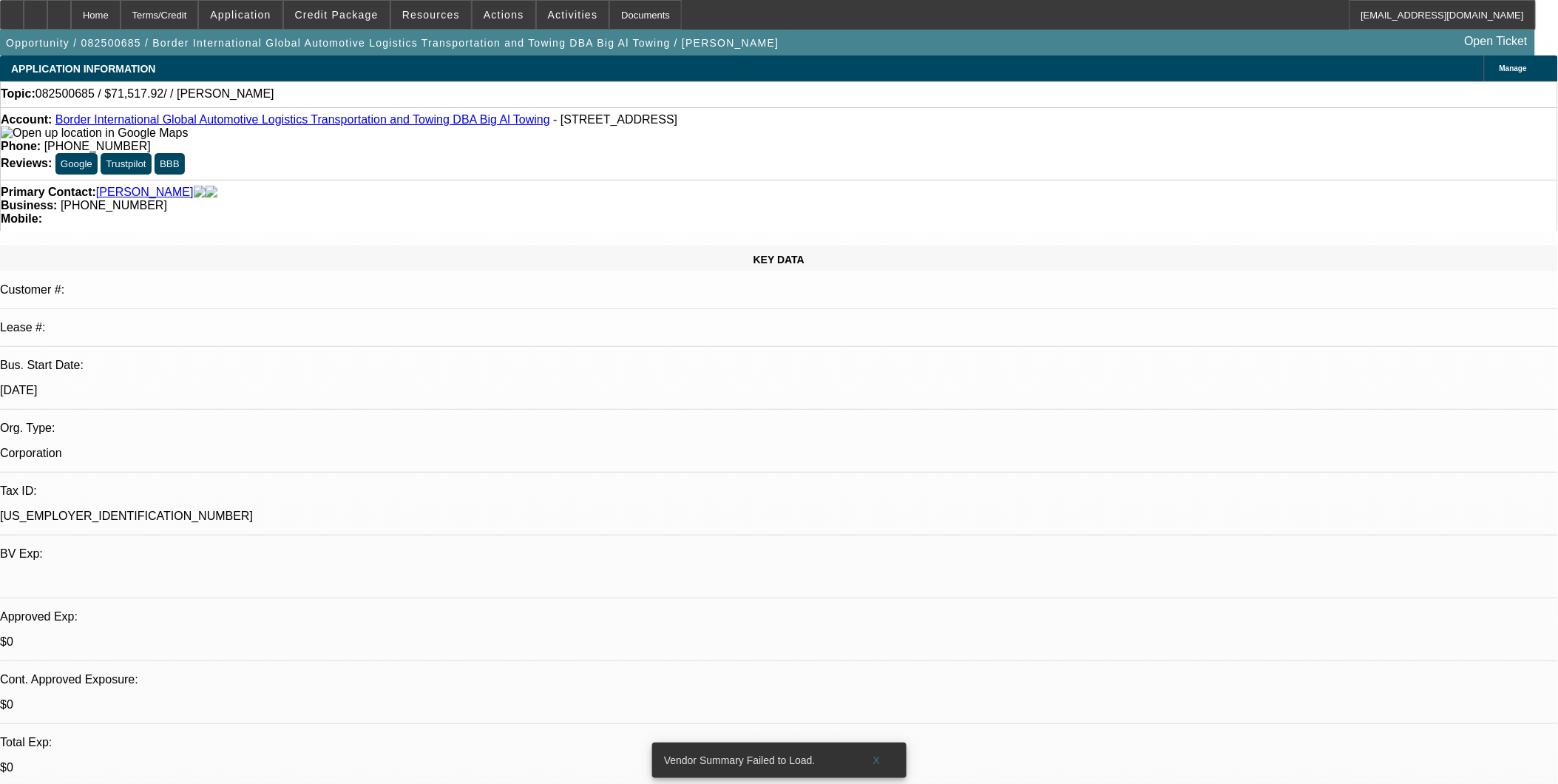
select select "4"
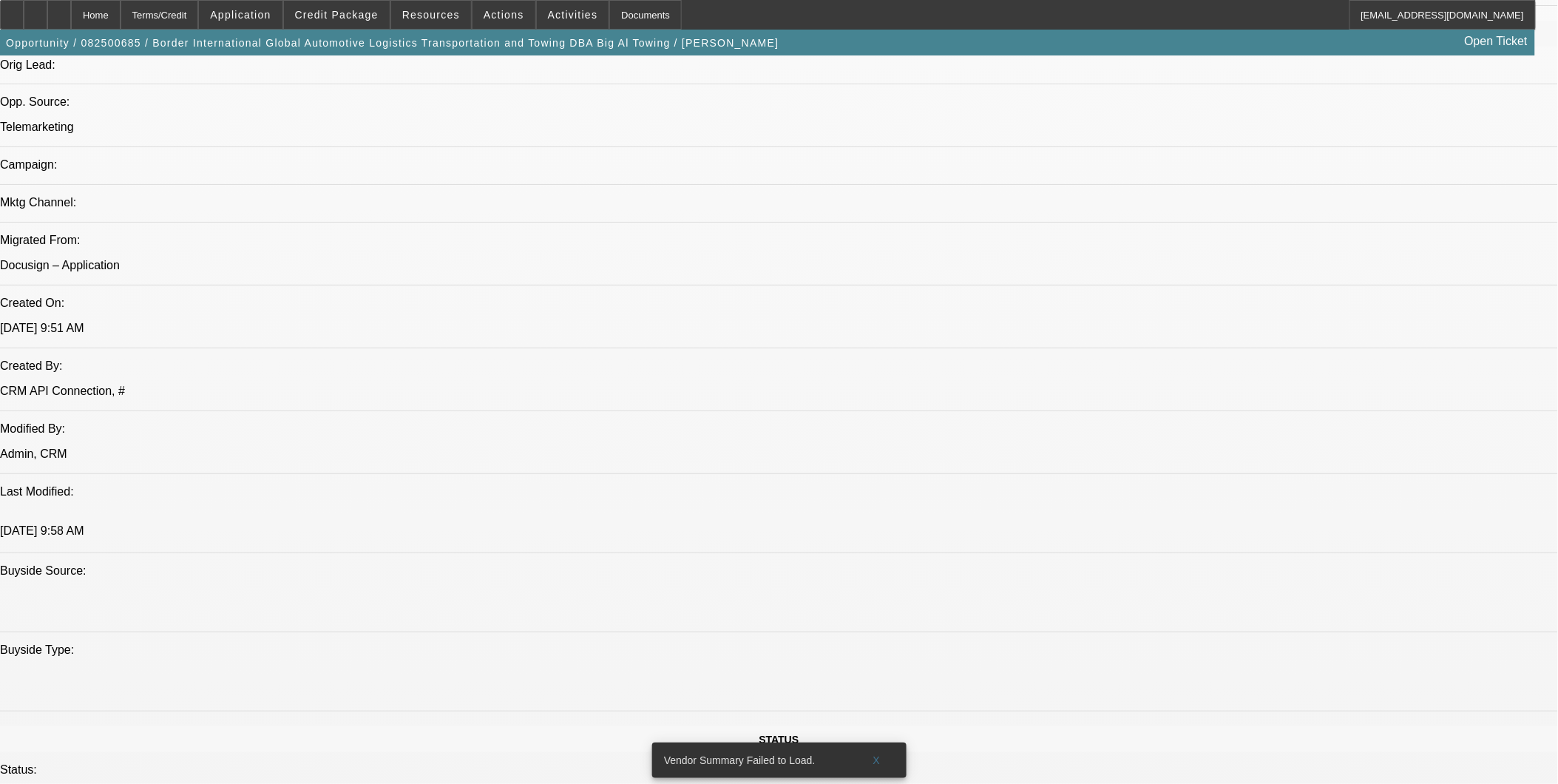
scroll to position [822, 0]
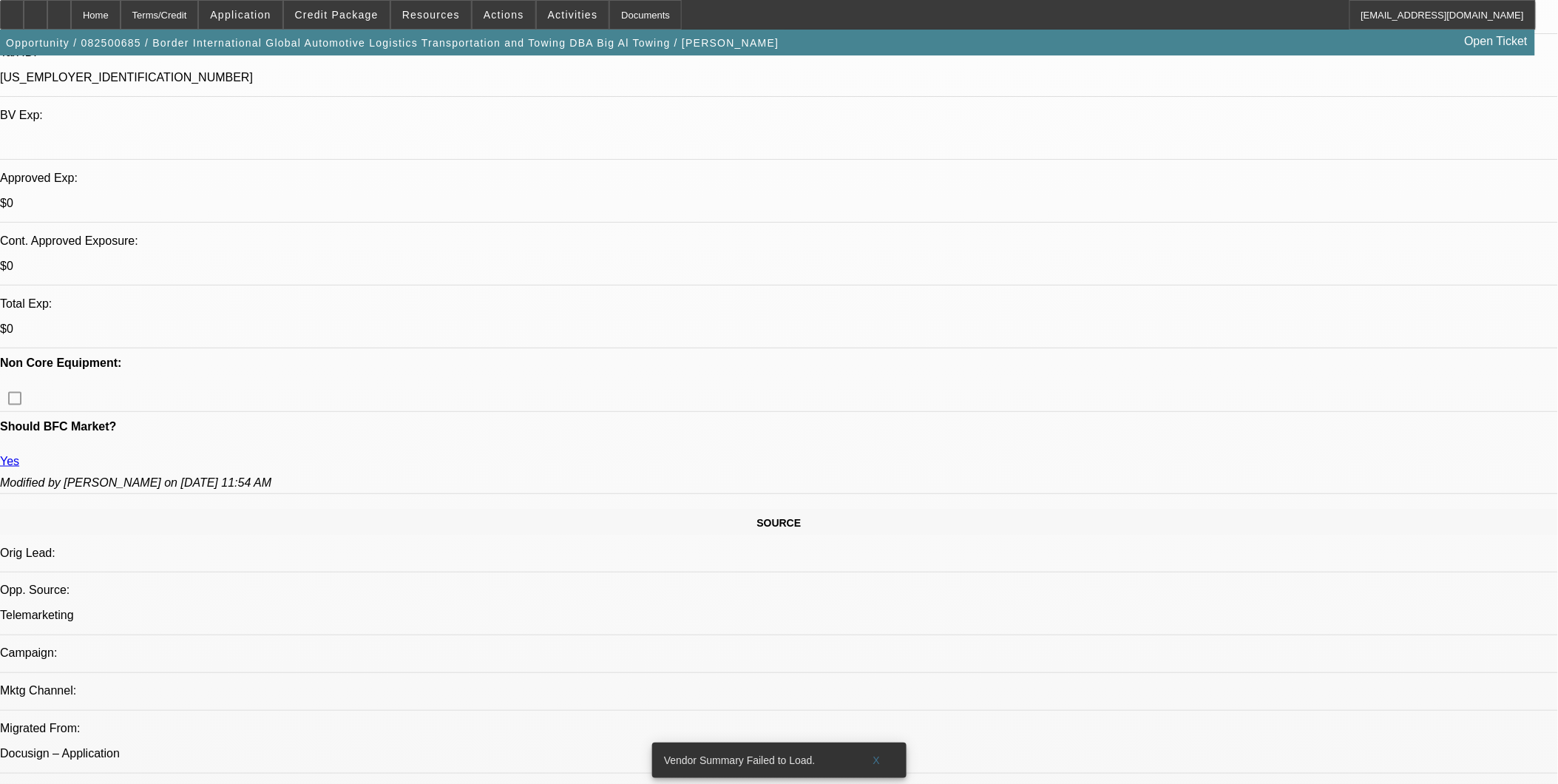
scroll to position [329, 0]
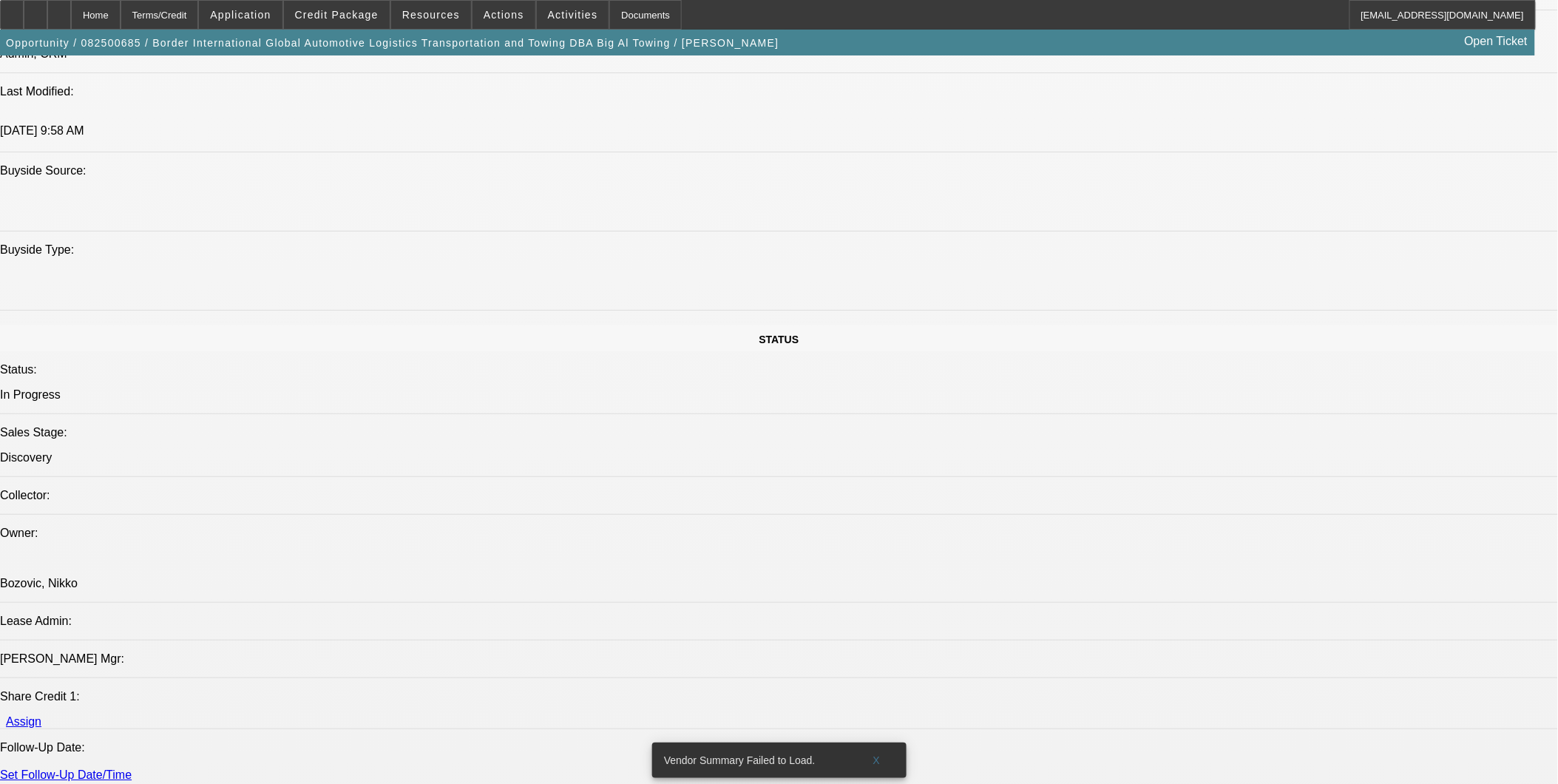
scroll to position [1314, 0]
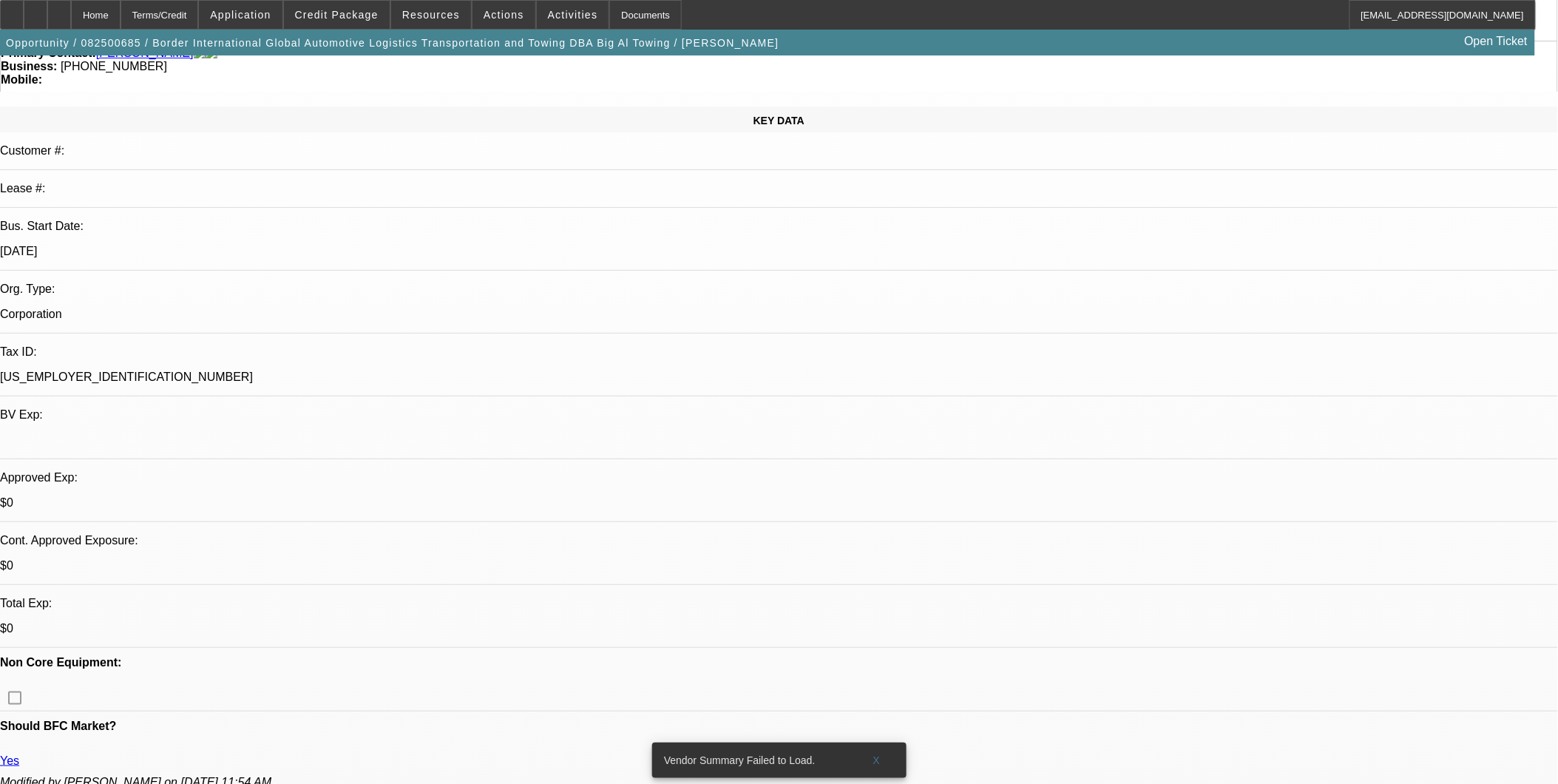
scroll to position [0, 0]
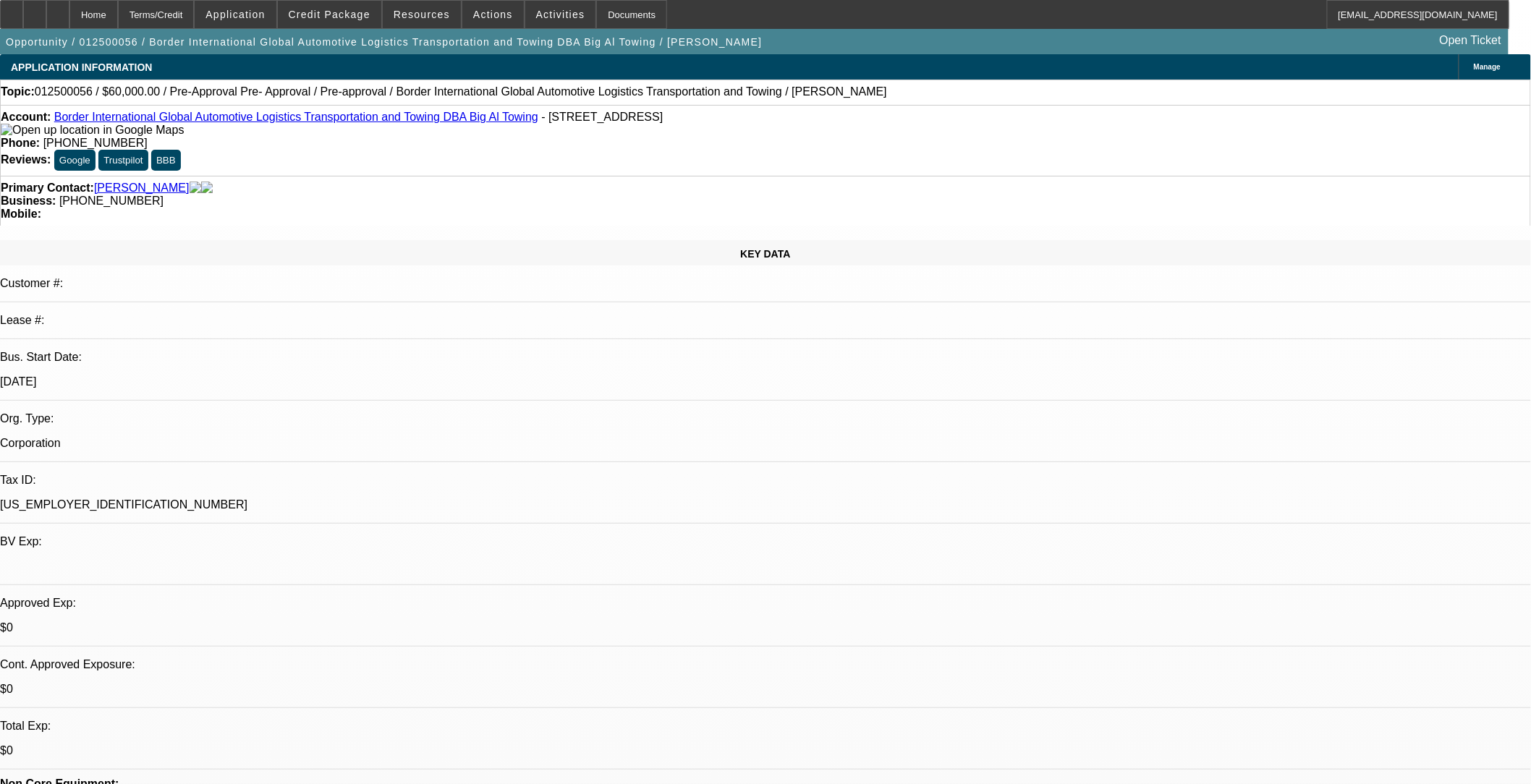
select select "0.2"
select select "2"
select select "0.1"
select select "0"
select select "2"
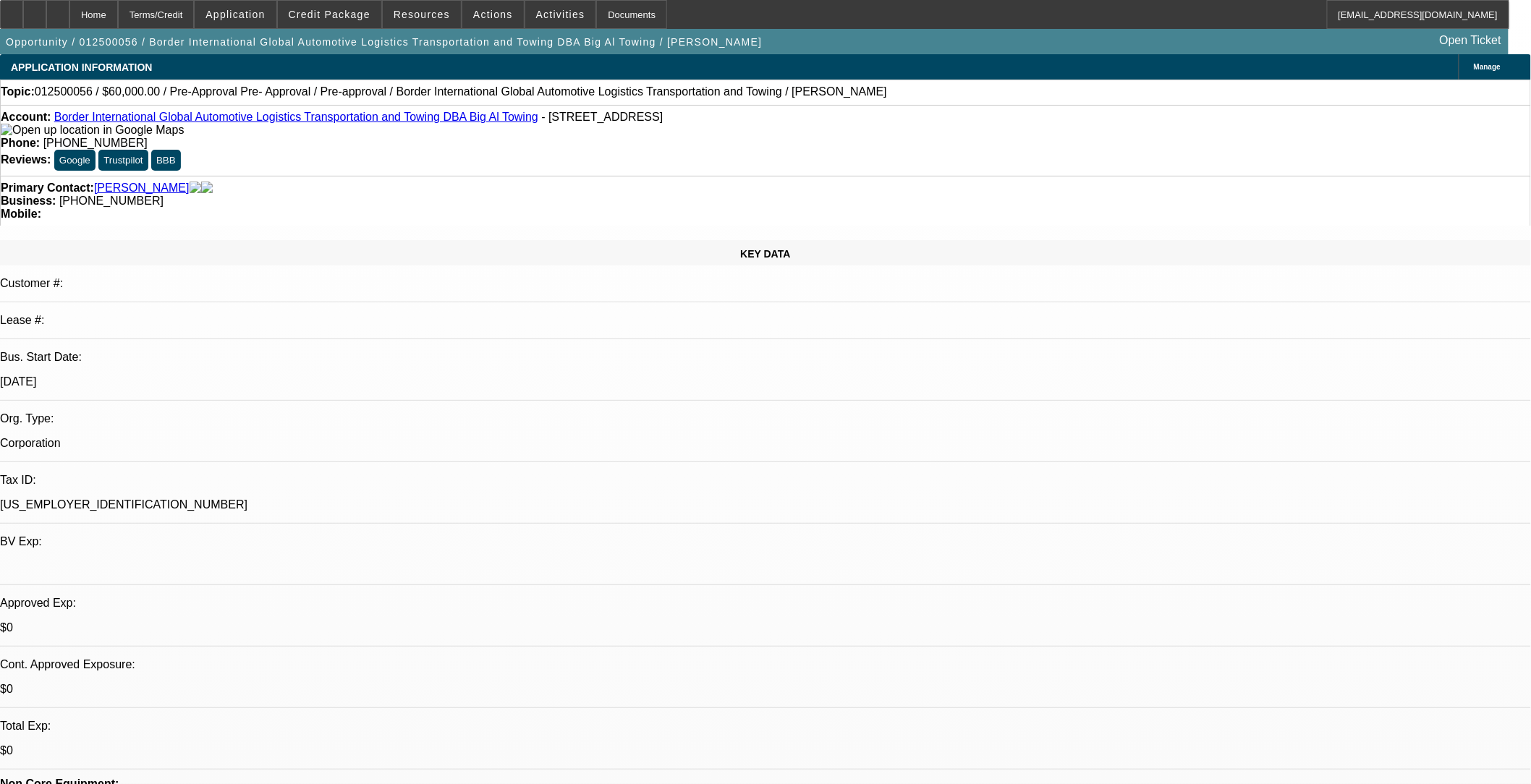
select select "0.1"
select select "0"
select select "0.1"
select select "0"
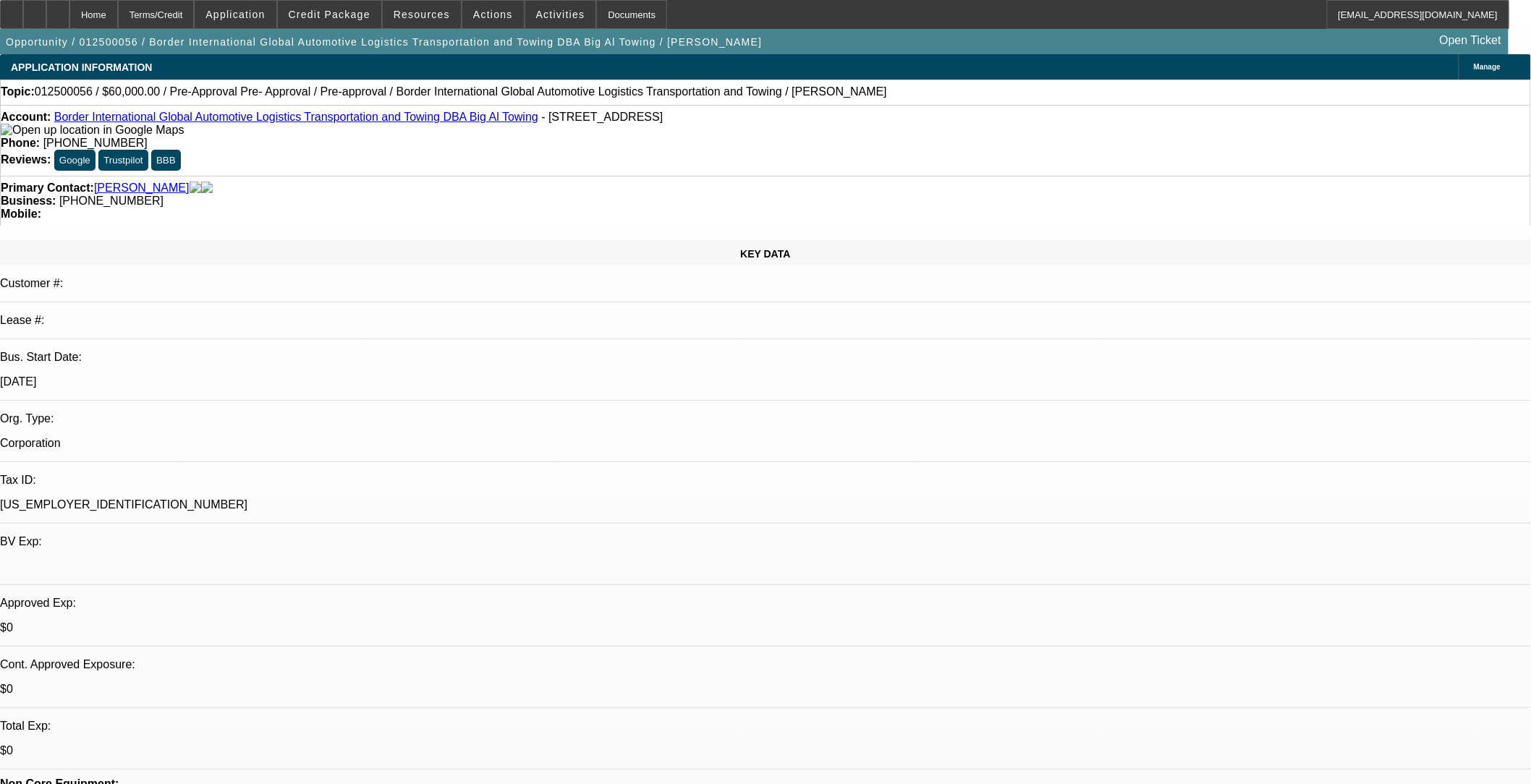
select select "0"
select select "0.1"
select select "1"
select select "2"
select select "4"
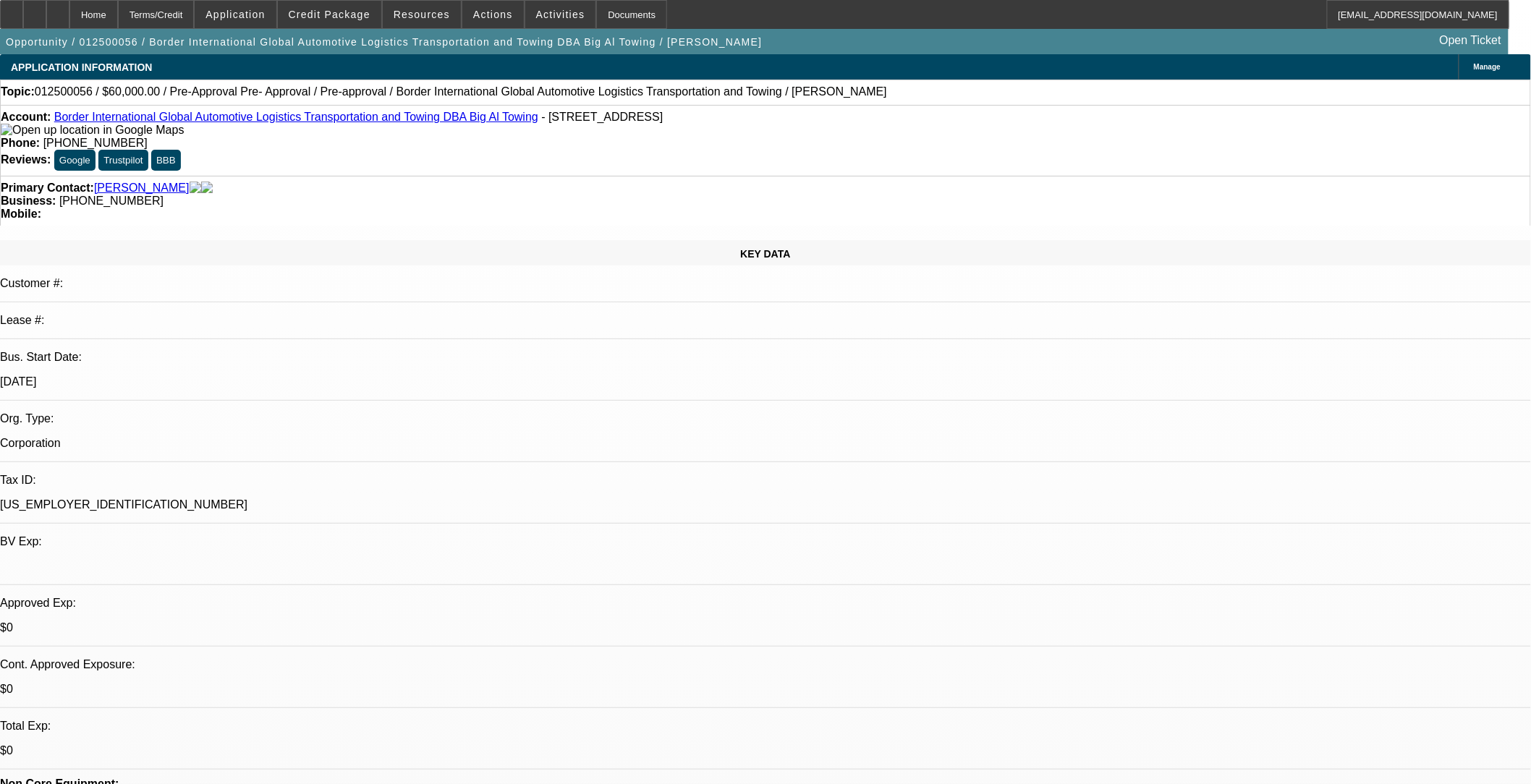
select select "1"
select select "2"
select select "4"
select select "1"
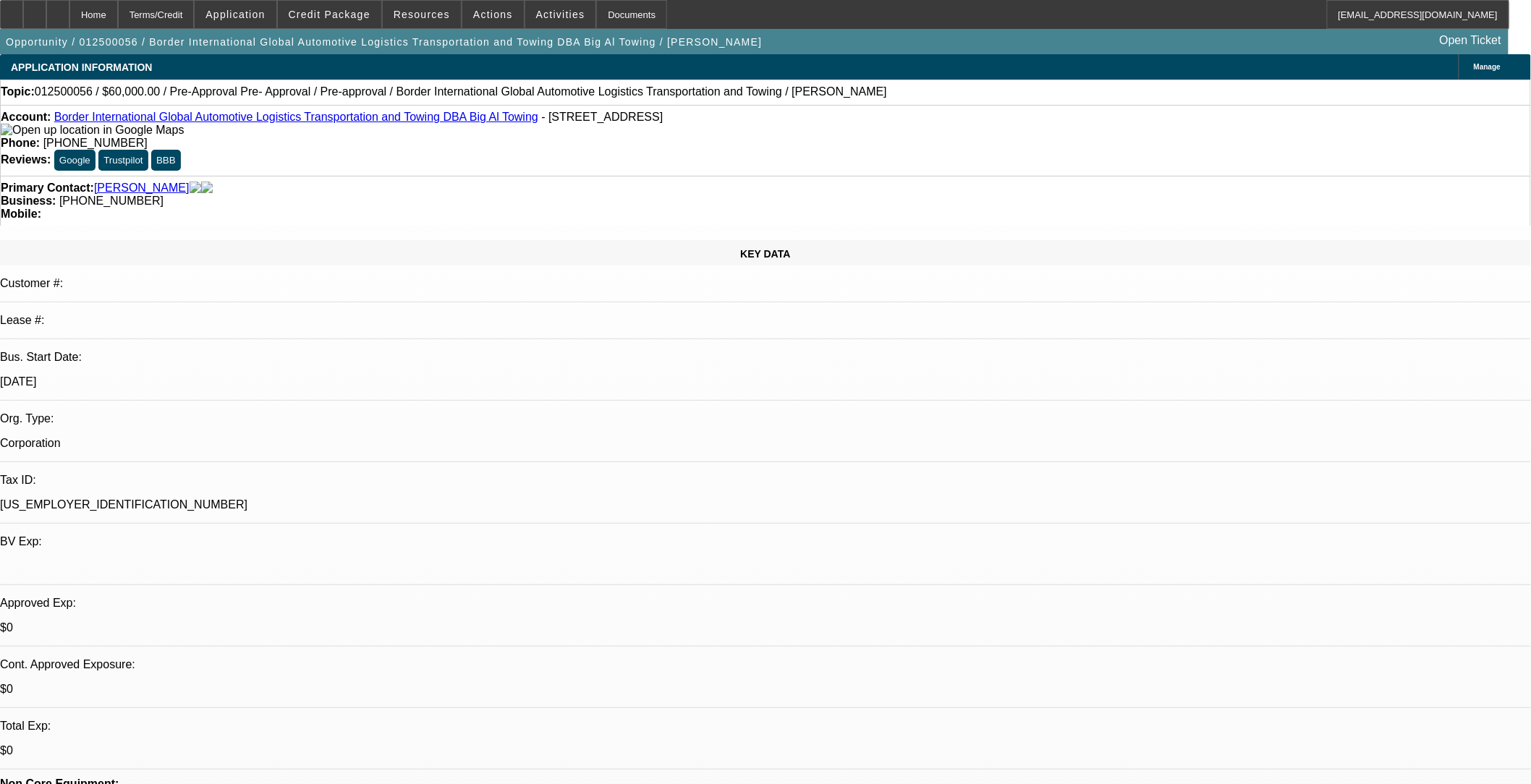
select select "4"
select select "1"
select select "4"
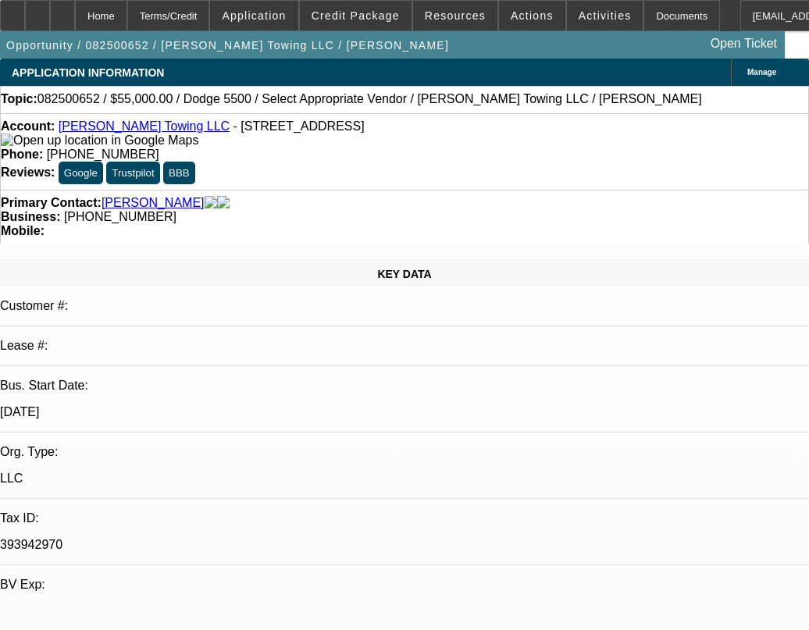
select select "0"
select select "2"
select select "0.1"
select select "4"
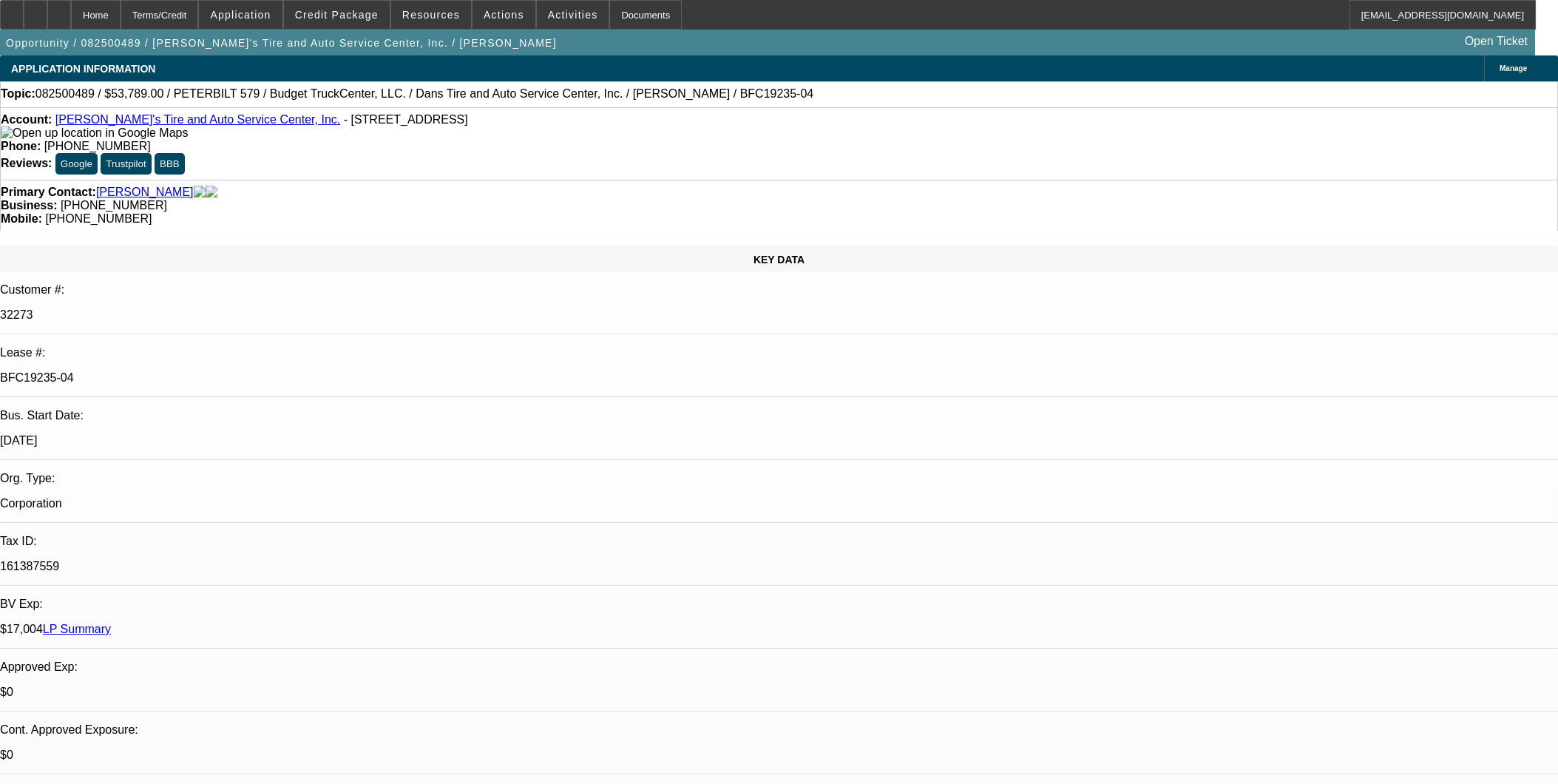
select select "0"
select select "3"
select select "0.1"
select select "4"
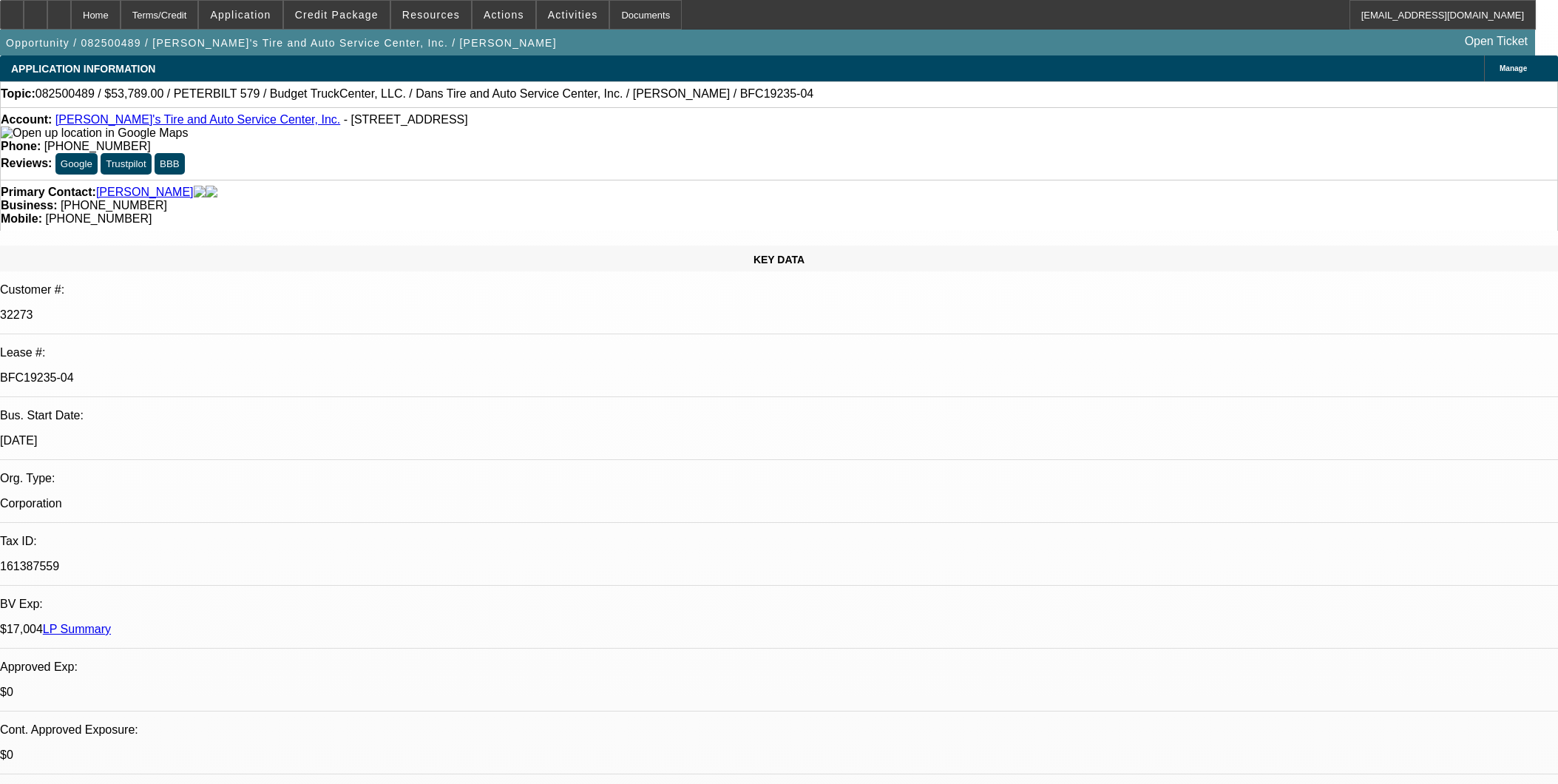
select select "0"
select select "3"
select select "0.1"
select select "4"
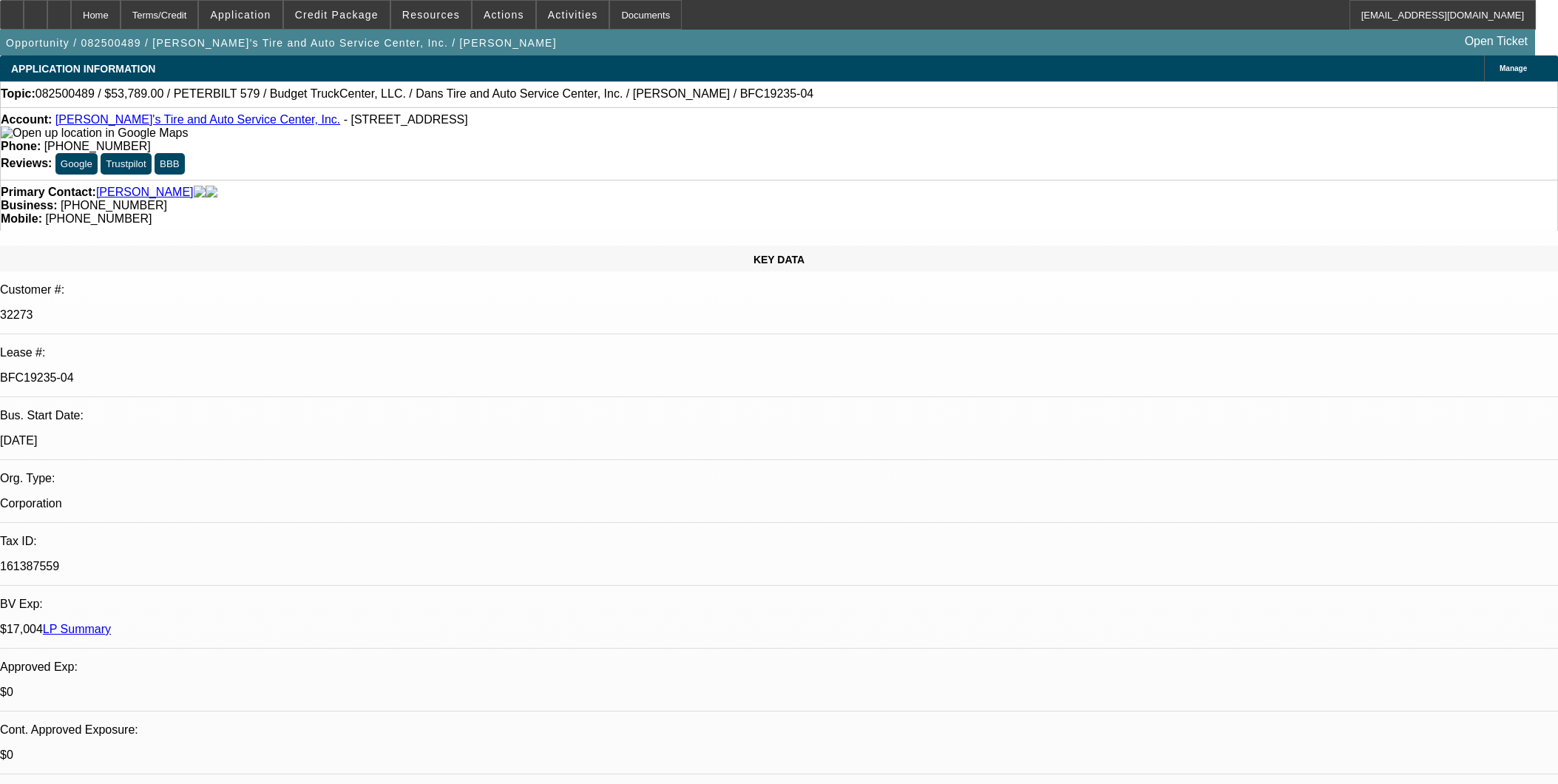
select select "0"
select select "3"
select select "0.1"
select select "4"
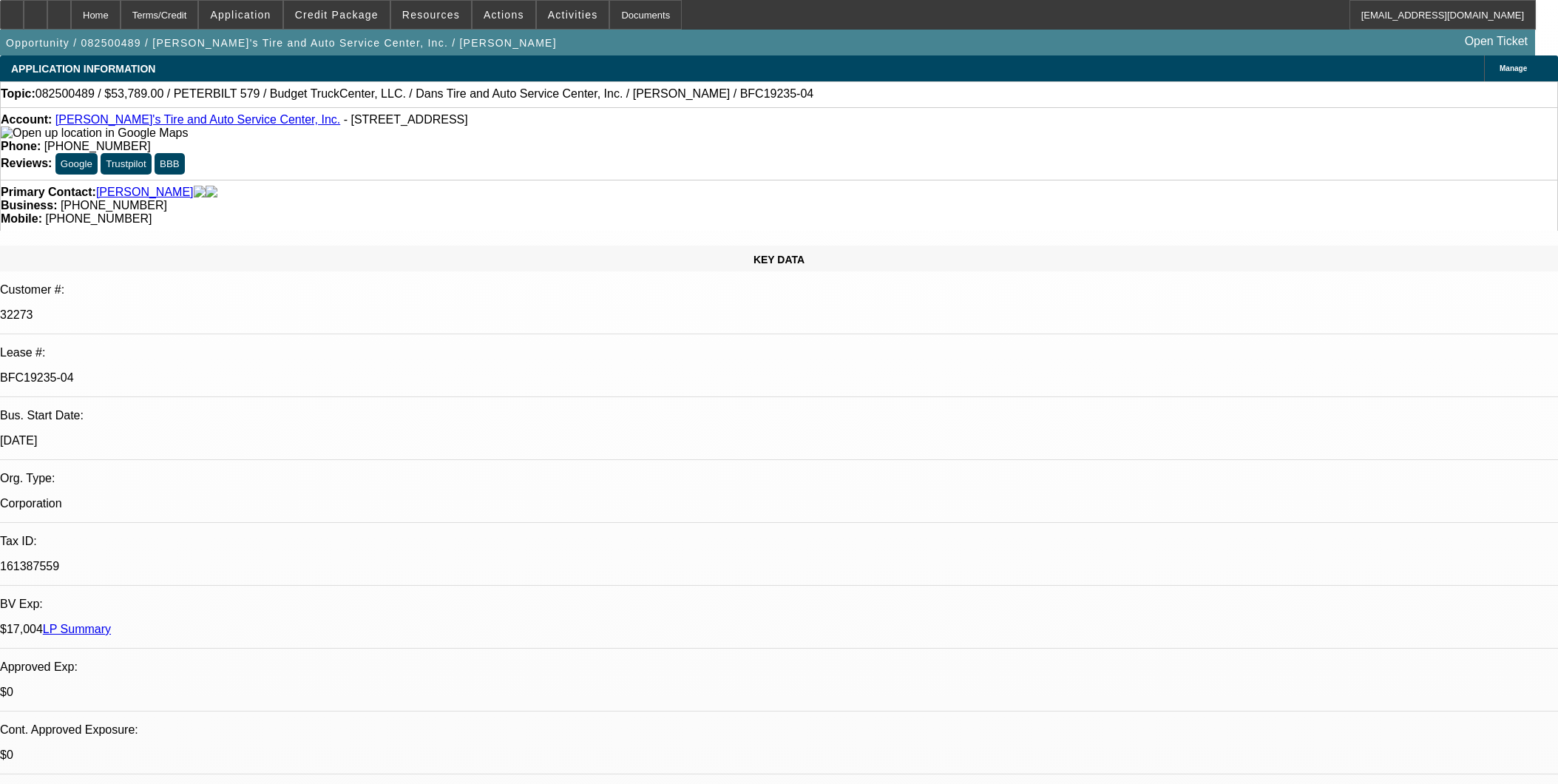
select select "0"
select select "3"
select select "0.1"
select select "4"
